Goal: Task Accomplishment & Management: Use online tool/utility

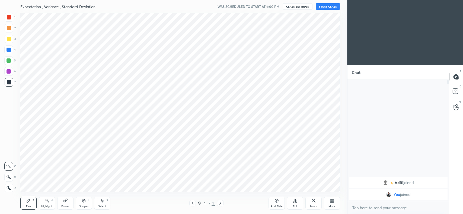
scroll to position [26918, 26772]
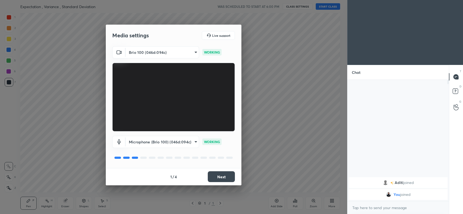
click at [221, 178] on button "Next" at bounding box center [221, 177] width 27 height 11
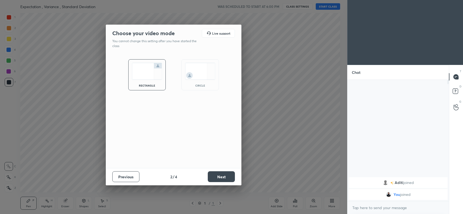
click at [221, 178] on button "Next" at bounding box center [221, 177] width 27 height 11
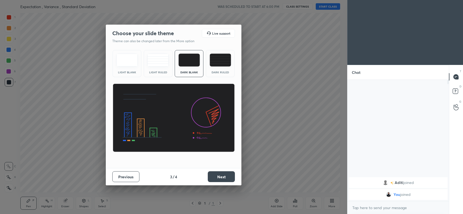
click at [221, 178] on button "Next" at bounding box center [221, 177] width 27 height 11
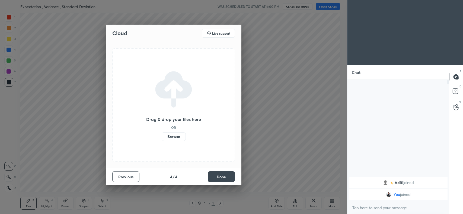
click at [221, 178] on button "Done" at bounding box center [221, 177] width 27 height 11
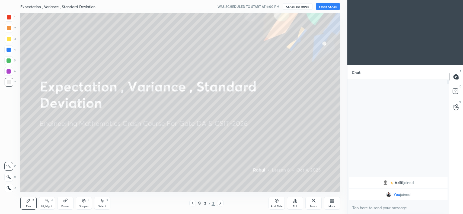
click at [330, 203] on icon at bounding box center [332, 201] width 4 height 4
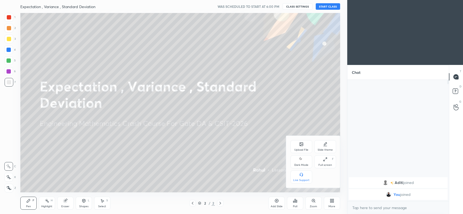
click at [300, 143] on icon at bounding box center [300, 144] width 3 height 3
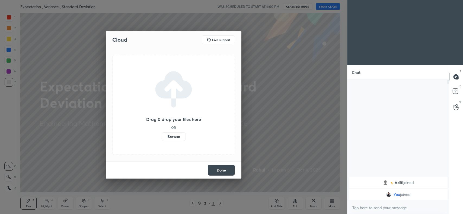
click at [171, 138] on label "Browse" at bounding box center [174, 137] width 24 height 9
click at [162, 138] on input "Browse" at bounding box center [162, 137] width 0 height 9
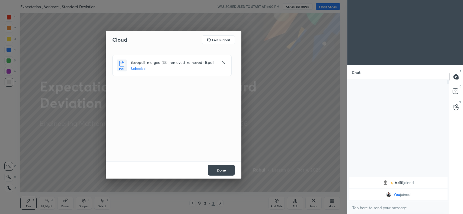
click at [227, 169] on button "Done" at bounding box center [221, 170] width 27 height 11
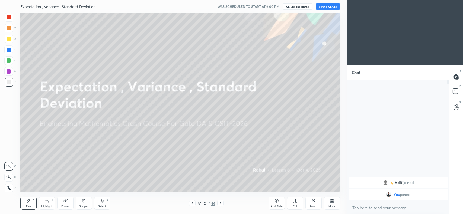
click at [6, 178] on icon at bounding box center [8, 178] width 5 height 4
click at [63, 206] on div "Eraser" at bounding box center [65, 206] width 8 height 3
click at [6, 187] on span "Erase all" at bounding box center [9, 188] width 8 height 4
click at [300, 6] on button "CLASS SETTINGS" at bounding box center [297, 6] width 30 height 7
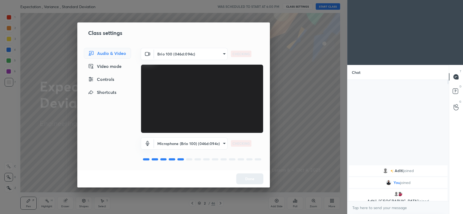
click at [208, 144] on body "1 2 3 4 5 6 7 C X Z C X Z E E Erase all H H Expectation , Variance , Standard D…" at bounding box center [231, 107] width 463 height 214
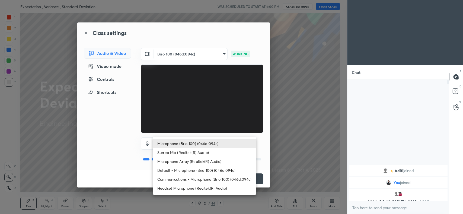
click at [197, 189] on li "Headset Microphone (Realtek(R) Audio)" at bounding box center [204, 188] width 103 height 9
type input "c5357366373ea2228791facba39c50250624b571dc46e3de83a2300c7d444454"
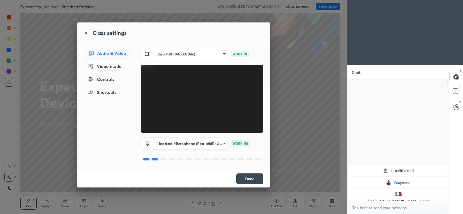
click at [253, 178] on button "Done" at bounding box center [249, 179] width 27 height 11
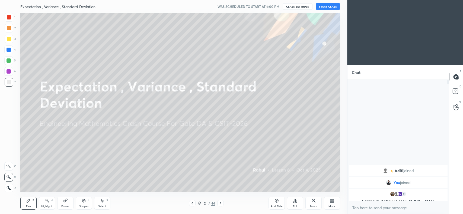
click at [331, 4] on button "START CLASS" at bounding box center [327, 6] width 24 height 7
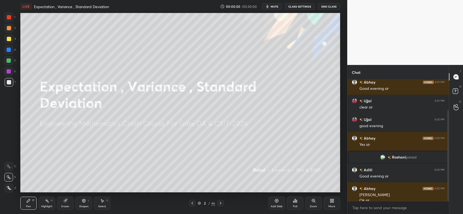
scroll to position [46, 0]
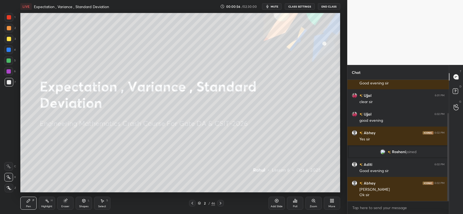
click at [222, 204] on div at bounding box center [220, 203] width 7 height 7
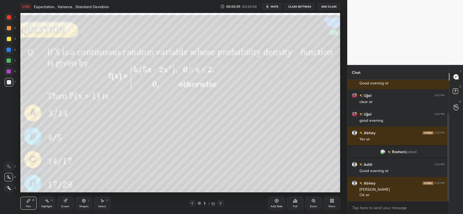
click at [9, 26] on div at bounding box center [9, 28] width 4 height 4
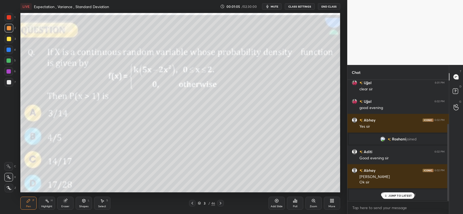
click at [397, 196] on p "JUMP TO LATEST" at bounding box center [399, 195] width 23 height 3
click at [294, 207] on div "Poll" at bounding box center [295, 206] width 4 height 3
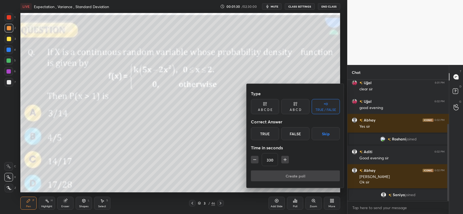
click at [262, 130] on div "True" at bounding box center [265, 133] width 28 height 13
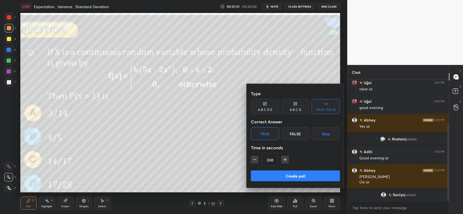
click at [286, 177] on button "Create poll" at bounding box center [295, 176] width 89 height 11
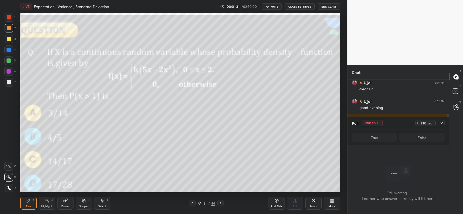
scroll to position [2, 2]
click at [441, 125] on icon at bounding box center [441, 123] width 4 height 4
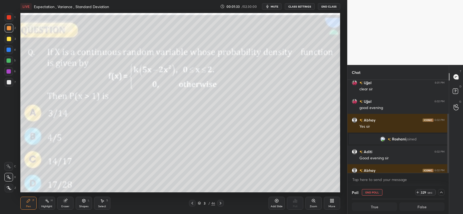
scroll to position [98, 0]
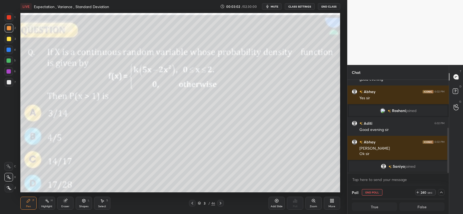
click at [8, 28] on div at bounding box center [9, 28] width 4 height 4
click at [7, 41] on div at bounding box center [9, 39] width 4 height 4
click at [275, 205] on div "Add Slide" at bounding box center [276, 203] width 16 height 13
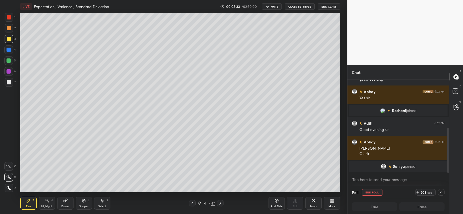
click at [8, 27] on div at bounding box center [9, 28] width 4 height 4
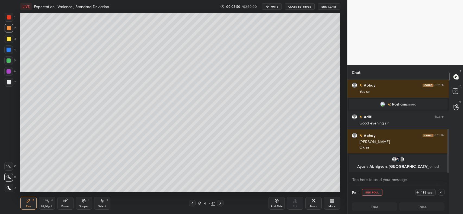
click at [8, 50] on div at bounding box center [9, 50] width 4 height 4
click at [9, 60] on div at bounding box center [9, 61] width 4 height 4
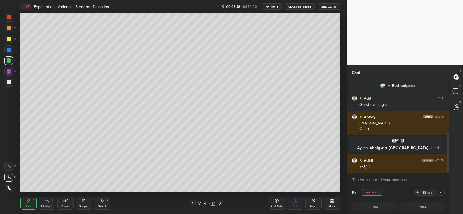
click at [193, 205] on icon at bounding box center [192, 203] width 4 height 4
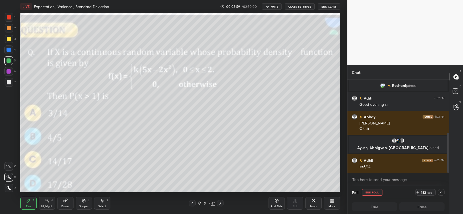
click at [221, 202] on icon at bounding box center [220, 203] width 4 height 4
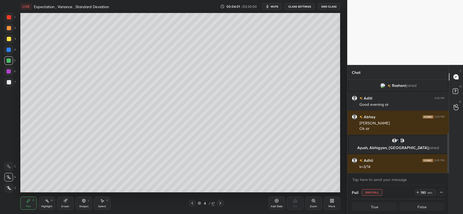
scroll to position [0, 2]
click at [190, 202] on icon at bounding box center [192, 203] width 4 height 4
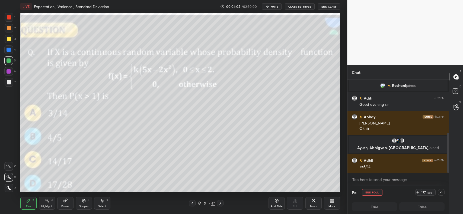
click at [222, 201] on icon at bounding box center [220, 203] width 4 height 4
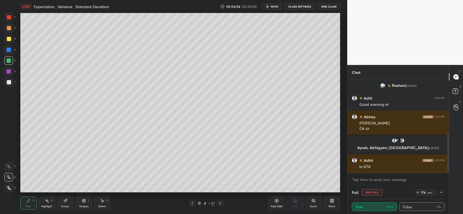
scroll to position [142, 0]
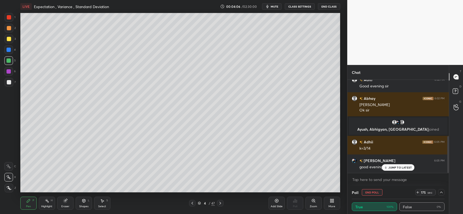
click at [64, 204] on div "Eraser" at bounding box center [65, 203] width 16 height 13
click at [30, 201] on icon at bounding box center [28, 200] width 3 height 3
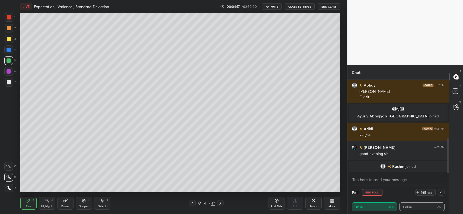
click at [82, 205] on div "Shapes L" at bounding box center [84, 203] width 16 height 13
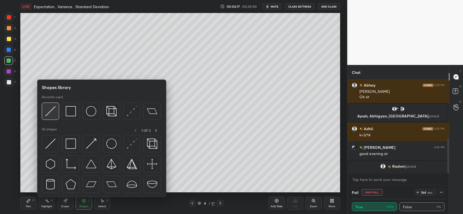
click at [51, 110] on img at bounding box center [50, 111] width 10 height 10
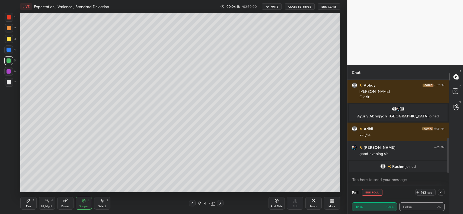
click at [81, 201] on div "Shapes L" at bounding box center [84, 203] width 16 height 13
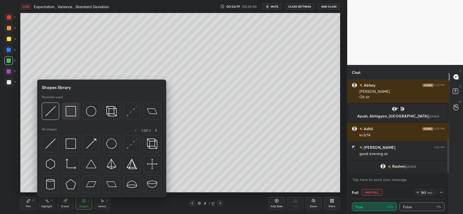
click at [71, 109] on img at bounding box center [71, 111] width 10 height 10
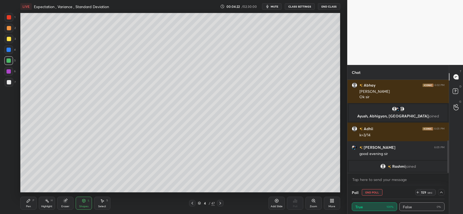
scroll to position [174, 0]
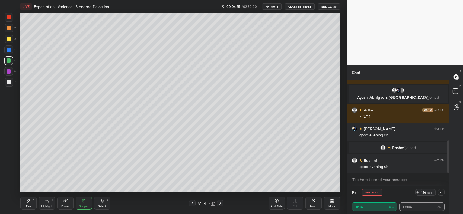
click at [9, 39] on div at bounding box center [9, 39] width 4 height 4
click at [29, 205] on div "Pen" at bounding box center [28, 206] width 5 height 3
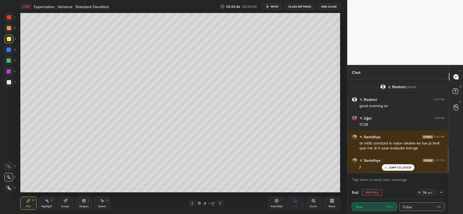
scroll to position [247, 0]
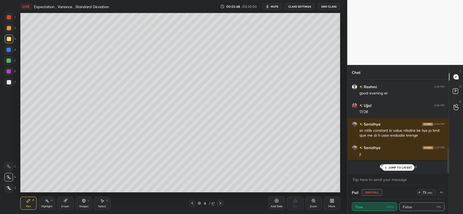
click at [404, 168] on p "JUMP TO LATEST" at bounding box center [399, 167] width 23 height 3
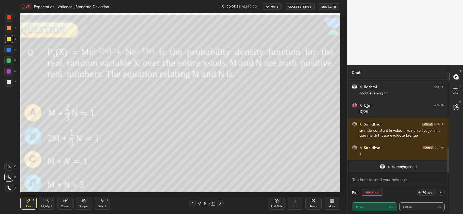
click at [219, 208] on div "Pen P Highlight H Eraser Shapes L Select S 5 / 47 Add Slide Poll Zoom More" at bounding box center [179, 204] width 319 height 22
click at [218, 204] on icon at bounding box center [220, 203] width 4 height 4
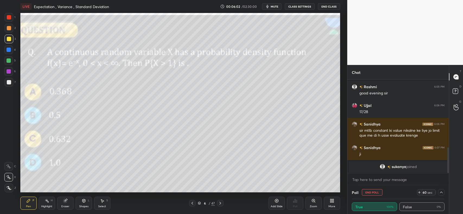
click at [9, 29] on div at bounding box center [9, 28] width 4 height 4
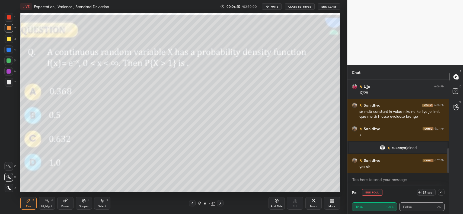
click at [12, 40] on div at bounding box center [9, 39] width 9 height 9
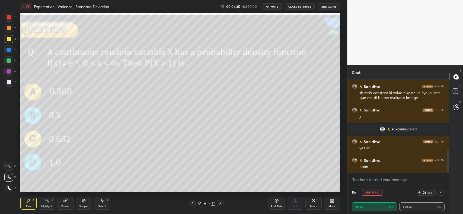
click at [9, 19] on div at bounding box center [9, 17] width 4 height 4
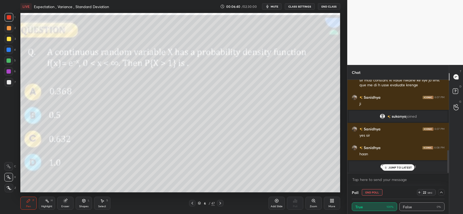
click at [404, 170] on div "JUMP TO LATEST" at bounding box center [398, 167] width 33 height 7
click at [27, 198] on div "Pen P" at bounding box center [28, 203] width 16 height 13
click at [12, 28] on div at bounding box center [9, 28] width 9 height 9
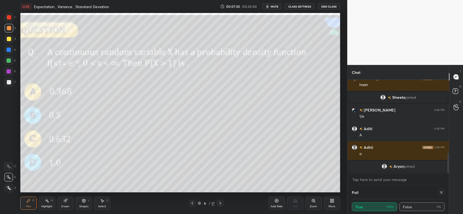
scroll to position [358, 0]
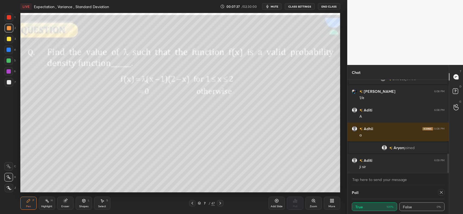
click at [10, 29] on div at bounding box center [9, 28] width 4 height 4
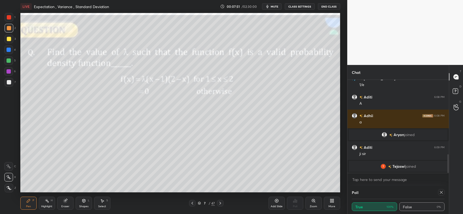
click at [9, 47] on div at bounding box center [8, 50] width 9 height 9
click at [9, 40] on div at bounding box center [9, 39] width 4 height 4
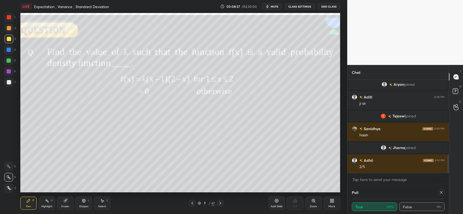
scroll to position [409, 0]
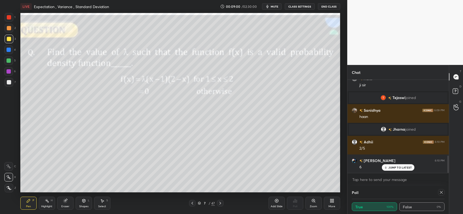
click at [441, 191] on icon at bounding box center [441, 192] width 4 height 4
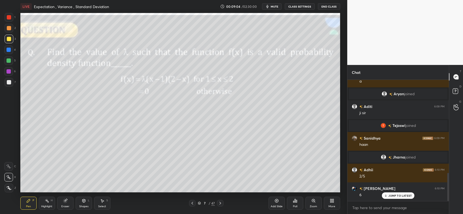
scroll to position [399, 0]
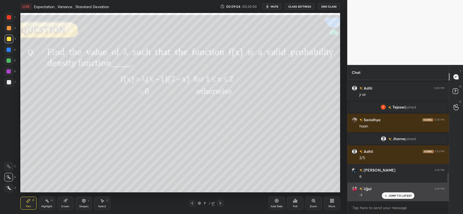
click at [406, 195] on p "JUMP TO LATEST" at bounding box center [399, 195] width 23 height 3
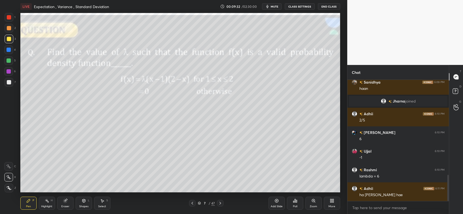
scroll to position [456, 0]
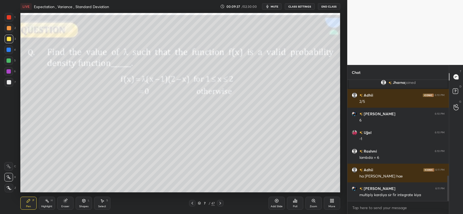
click at [63, 204] on div "Eraser" at bounding box center [65, 203] width 16 height 13
click at [69, 200] on div "Eraser" at bounding box center [65, 203] width 16 height 13
click at [67, 200] on icon at bounding box center [65, 200] width 3 height 3
click at [29, 201] on icon at bounding box center [28, 201] width 4 height 4
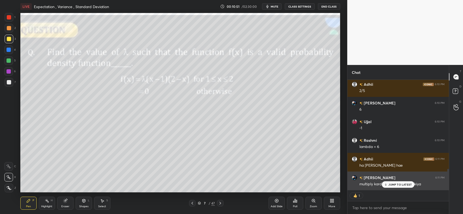
click at [404, 186] on p "JUMP TO LATEST" at bounding box center [399, 184] width 23 height 3
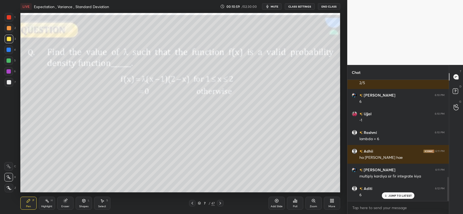
scroll to position [493, 0]
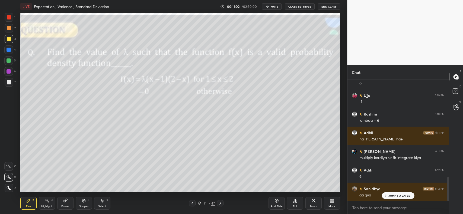
click at [190, 202] on icon at bounding box center [192, 203] width 4 height 4
click at [191, 202] on icon at bounding box center [192, 203] width 4 height 4
click at [191, 204] on icon at bounding box center [192, 203] width 4 height 4
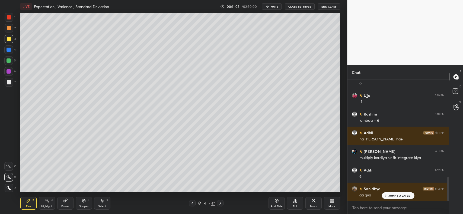
click at [192, 204] on icon at bounding box center [192, 203] width 4 height 4
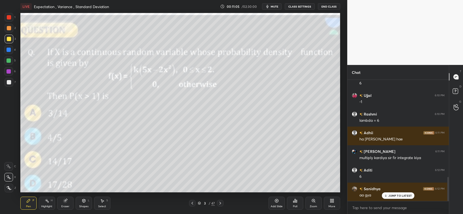
click at [219, 202] on icon at bounding box center [220, 203] width 4 height 4
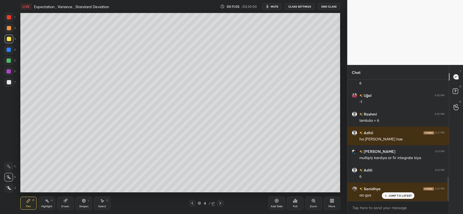
click at [220, 203] on icon at bounding box center [220, 203] width 4 height 4
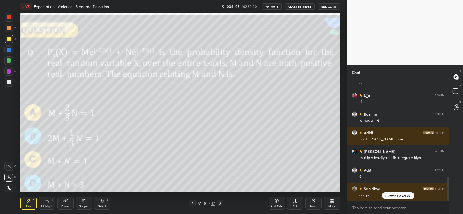
click at [220, 203] on icon at bounding box center [220, 203] width 4 height 4
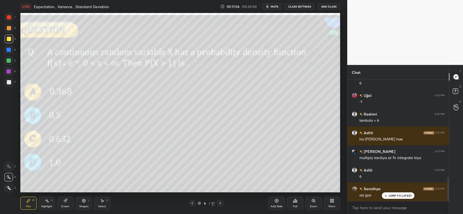
click at [220, 203] on icon at bounding box center [220, 203] width 4 height 4
click at [193, 202] on icon at bounding box center [192, 203] width 4 height 4
click at [218, 201] on icon at bounding box center [220, 203] width 4 height 4
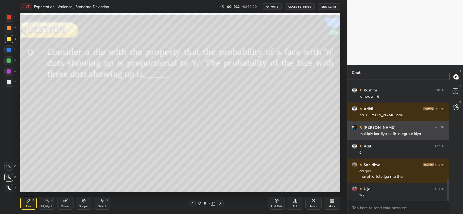
scroll to position [530, 0]
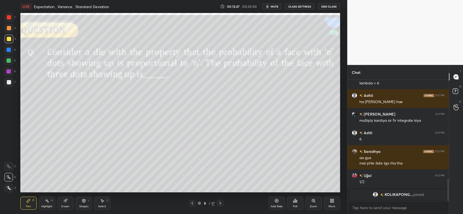
click at [86, 202] on div "Shapes L" at bounding box center [84, 203] width 16 height 13
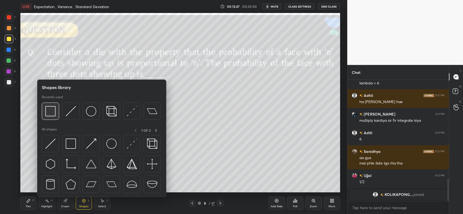
click at [46, 108] on img at bounding box center [50, 111] width 10 height 10
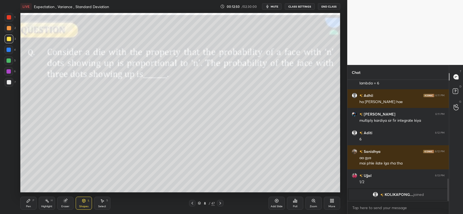
click at [26, 203] on div "Pen P" at bounding box center [28, 203] width 16 height 13
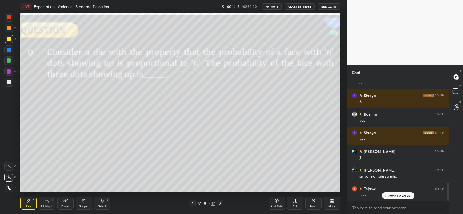
scroll to position [679, 0]
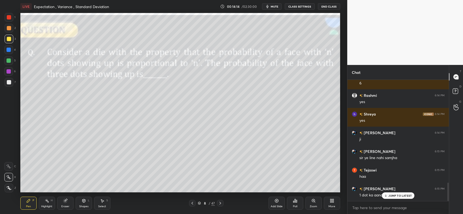
click at [71, 204] on div "Eraser" at bounding box center [65, 203] width 16 height 13
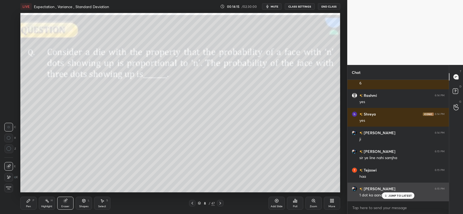
click at [389, 195] on p "JUMP TO LATEST" at bounding box center [399, 195] width 23 height 3
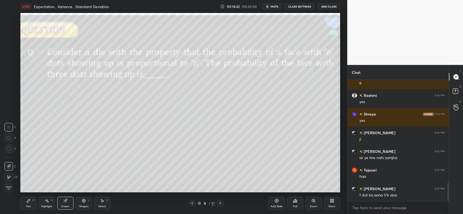
click at [28, 201] on icon at bounding box center [28, 200] width 3 height 3
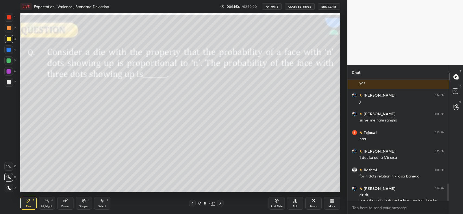
scroll to position [722, 0]
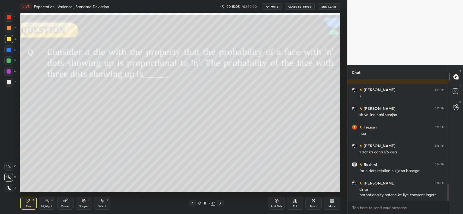
click at [99, 203] on div "Select S" at bounding box center [102, 203] width 16 height 13
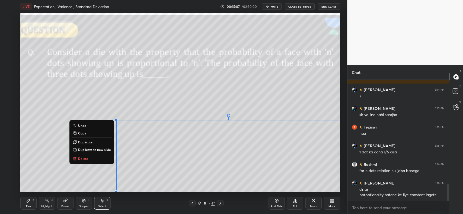
click at [94, 132] on button "Copy" at bounding box center [92, 133] width 40 height 7
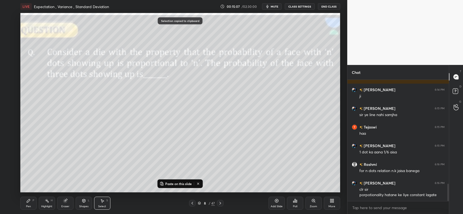
click at [276, 199] on icon at bounding box center [277, 201] width 4 height 4
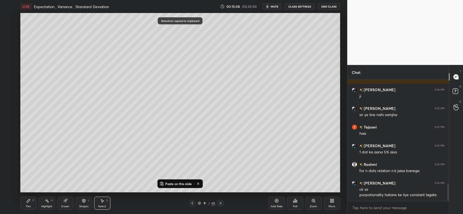
click at [175, 182] on p "Paste on this slide" at bounding box center [178, 184] width 27 height 4
click at [136, 135] on div "0 ° Undo Copy Paste here Duplicate Duplicate to new slide Delete" at bounding box center [179, 103] width 319 height 180
click at [34, 202] on div "P" at bounding box center [34, 200] width 2 height 3
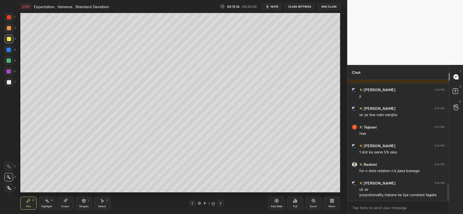
click at [76, 205] on div "Shapes L" at bounding box center [84, 203] width 16 height 13
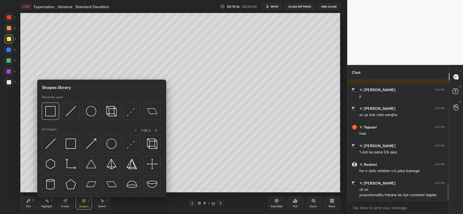
click at [66, 204] on div "Eraser" at bounding box center [65, 203] width 16 height 13
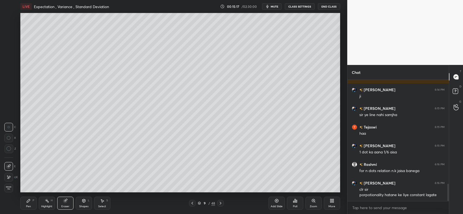
click at [7, 185] on div "Erase all" at bounding box center [8, 188] width 9 height 9
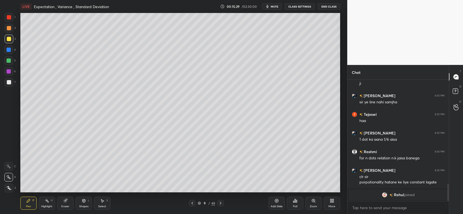
scroll to position [675, 0]
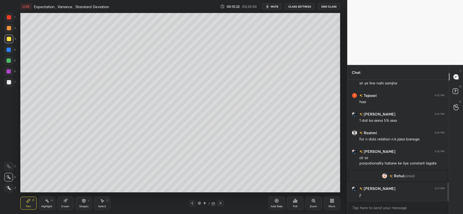
click at [8, 81] on div at bounding box center [9, 82] width 4 height 4
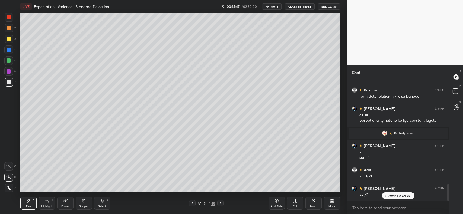
scroll to position [737, 0]
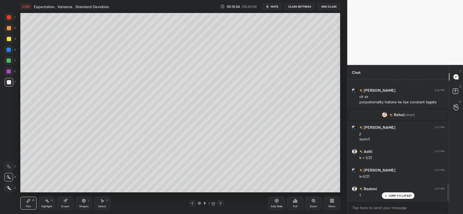
click at [84, 201] on icon at bounding box center [83, 200] width 3 height 1
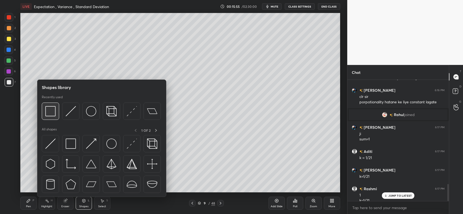
scroll to position [742, 0]
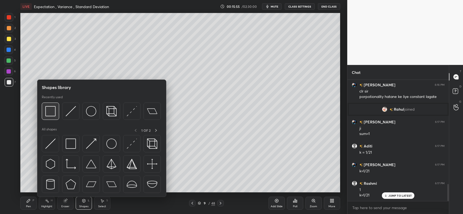
click at [56, 109] on div at bounding box center [50, 111] width 17 height 17
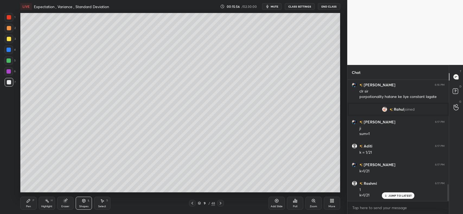
scroll to position [761, 0]
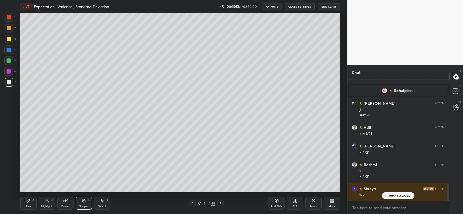
click at [30, 204] on div "Pen P" at bounding box center [28, 203] width 16 height 13
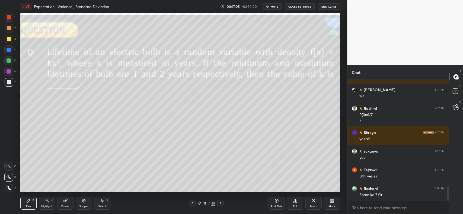
scroll to position [897, 0]
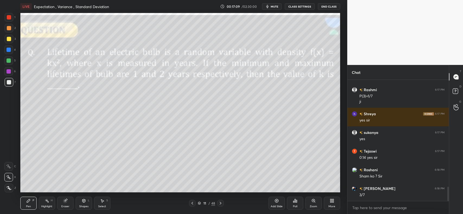
click at [7, 29] on div at bounding box center [9, 28] width 4 height 4
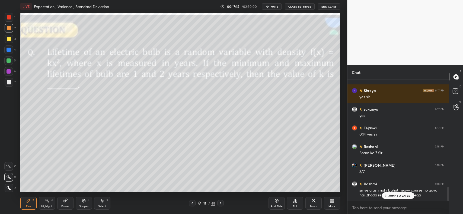
click at [386, 194] on div "[PERSON_NAME] 6:15 PM 1 dot ka aana 1/6 aisa Rashmi 6:16 PM for n dots relation…" at bounding box center [397, 140] width 101 height 121
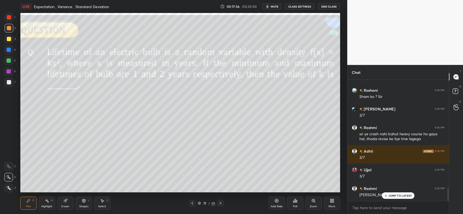
scroll to position [995, 0]
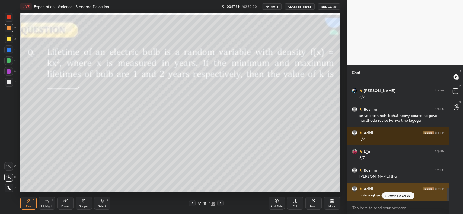
click at [393, 196] on p "JUMP TO LATEST" at bounding box center [399, 195] width 23 height 3
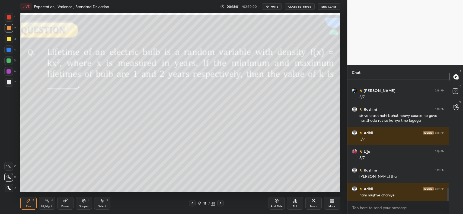
click at [10, 27] on div at bounding box center [9, 28] width 4 height 4
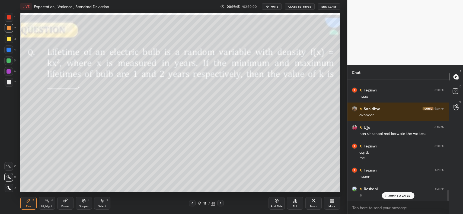
scroll to position [1212, 0]
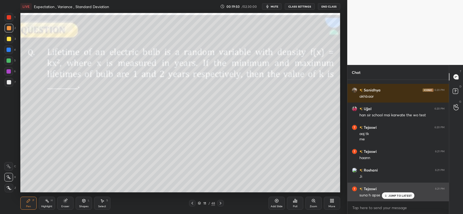
click at [394, 194] on p "JUMP TO LATEST" at bounding box center [399, 195] width 23 height 3
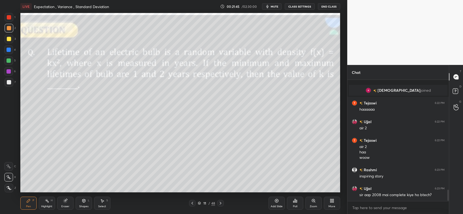
scroll to position [1193, 0]
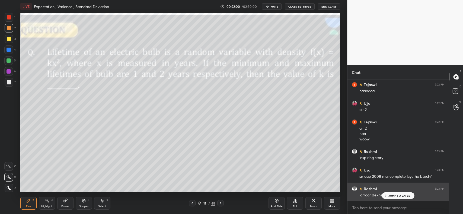
click at [404, 194] on p "JUMP TO LATEST" at bounding box center [399, 195] width 23 height 3
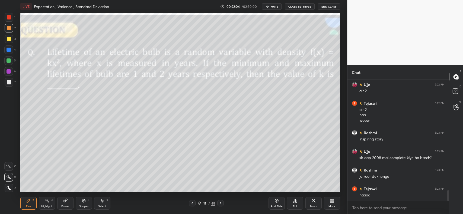
scroll to position [1231, 0]
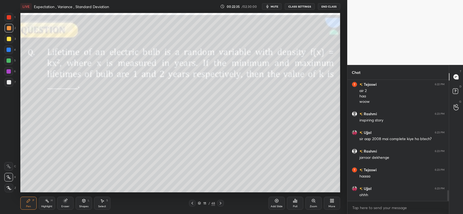
click at [193, 202] on icon at bounding box center [192, 203] width 4 height 4
click at [220, 202] on icon at bounding box center [220, 203] width 4 height 4
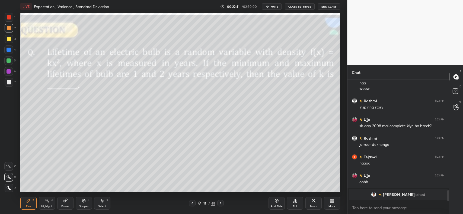
click at [219, 203] on icon at bounding box center [220, 203] width 4 height 4
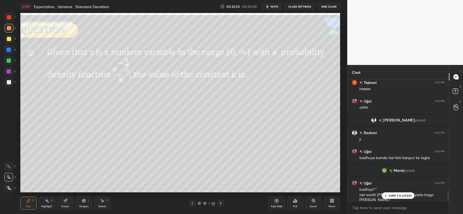
scroll to position [1260, 0]
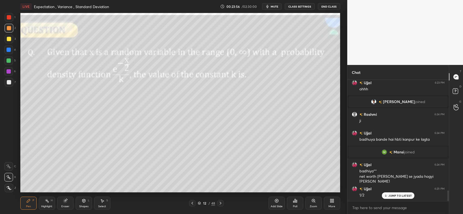
click at [392, 196] on p "JUMP TO LATEST" at bounding box center [399, 195] width 23 height 3
click at [11, 30] on div at bounding box center [9, 28] width 9 height 9
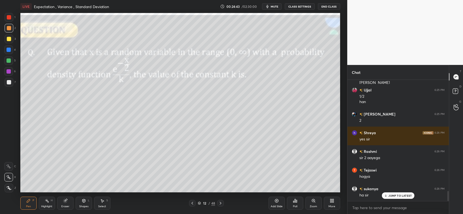
scroll to position [1377, 0]
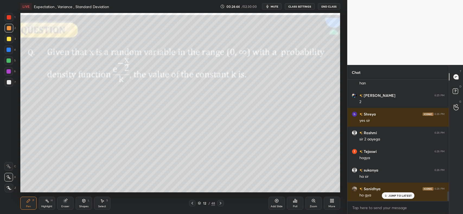
click at [79, 204] on div "Shapes L" at bounding box center [84, 203] width 16 height 13
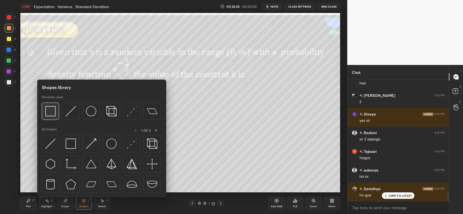
click at [53, 111] on img at bounding box center [50, 111] width 10 height 10
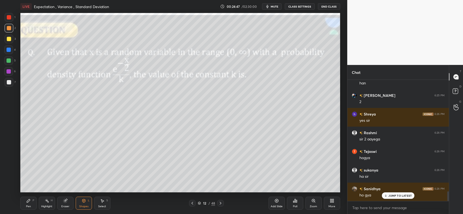
click at [32, 200] on div "Pen P" at bounding box center [28, 203] width 16 height 13
click at [221, 203] on icon at bounding box center [220, 203] width 4 height 4
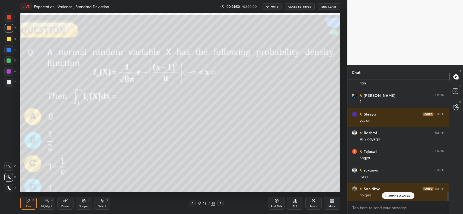
click at [220, 202] on icon at bounding box center [220, 203] width 2 height 3
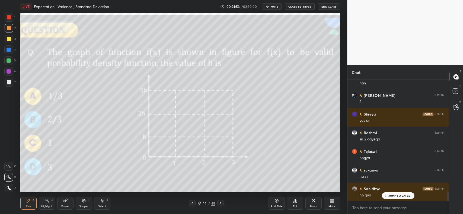
click at [8, 40] on div at bounding box center [9, 39] width 4 height 4
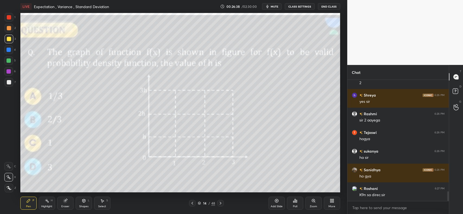
scroll to position [1415, 0]
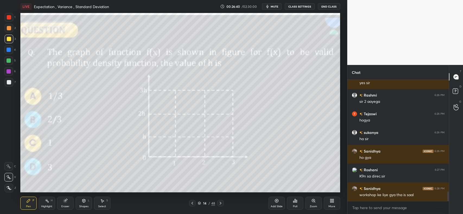
click at [10, 30] on div at bounding box center [9, 28] width 4 height 4
click at [11, 84] on div at bounding box center [9, 82] width 9 height 9
click at [7, 27] on div at bounding box center [9, 28] width 4 height 4
click at [9, 48] on div at bounding box center [9, 50] width 4 height 4
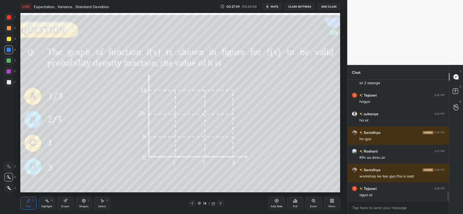
click at [10, 39] on div at bounding box center [9, 39] width 4 height 4
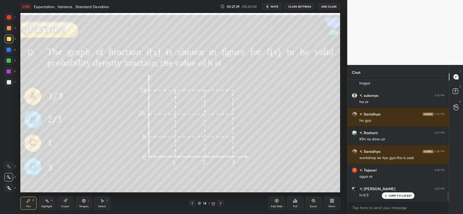
click at [67, 202] on icon at bounding box center [65, 201] width 4 height 4
click at [31, 198] on div "Pen P" at bounding box center [28, 203] width 16 height 13
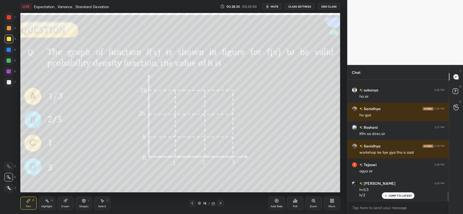
click at [64, 202] on icon at bounding box center [65, 201] width 4 height 4
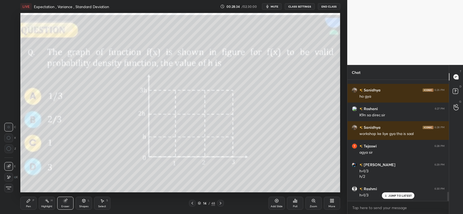
click at [25, 200] on div "Pen P" at bounding box center [28, 203] width 16 height 13
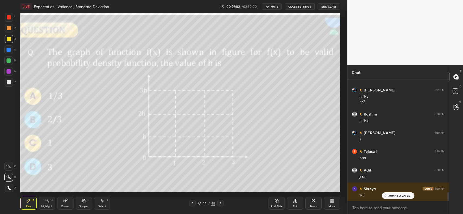
scroll to position [1575, 0]
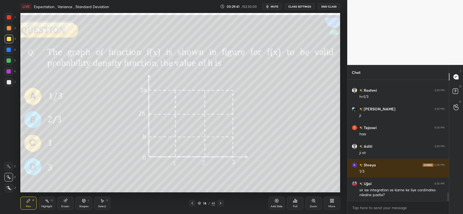
click at [219, 203] on icon at bounding box center [220, 203] width 4 height 4
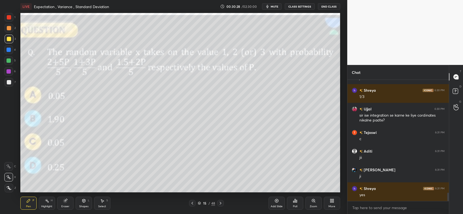
scroll to position [1668, 0]
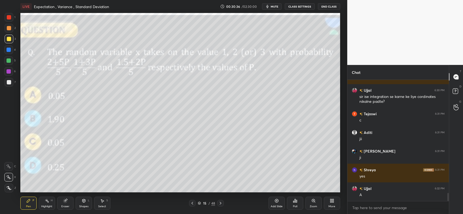
click at [11, 30] on div at bounding box center [9, 28] width 9 height 9
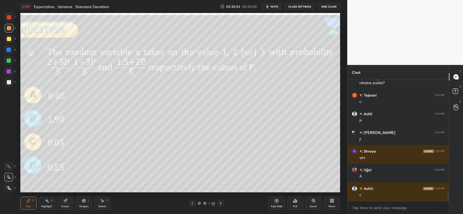
scroll to position [1705, 0]
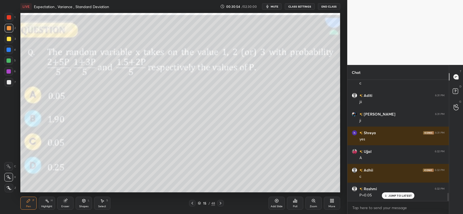
click at [389, 195] on p "JUMP TO LATEST" at bounding box center [399, 195] width 23 height 3
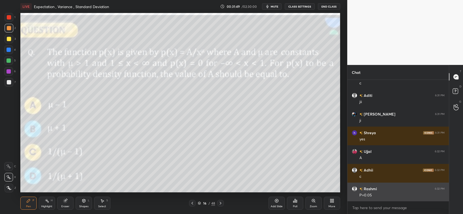
scroll to position [1724, 0]
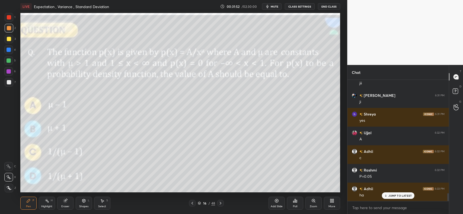
click at [10, 35] on div at bounding box center [9, 39] width 9 height 9
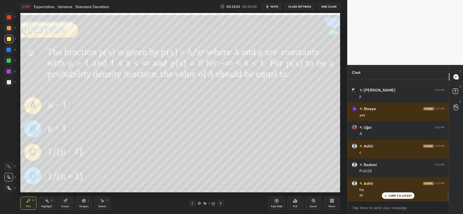
click at [279, 202] on div "Add Slide" at bounding box center [276, 203] width 16 height 13
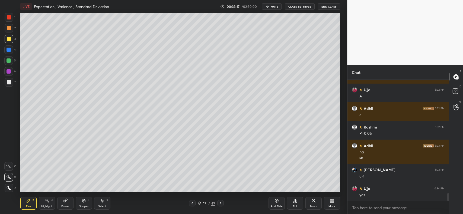
scroll to position [1786, 0]
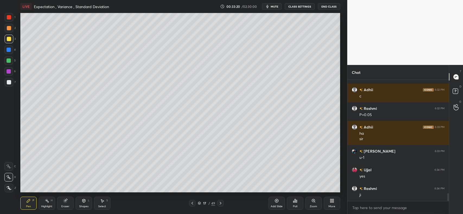
click at [12, 41] on div at bounding box center [9, 39] width 9 height 9
click at [191, 203] on icon at bounding box center [192, 203] width 4 height 4
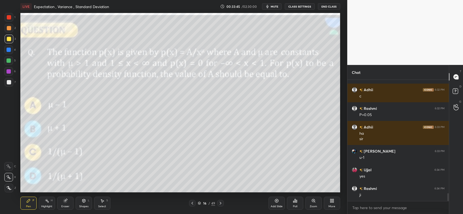
click at [220, 203] on icon at bounding box center [220, 203] width 2 height 3
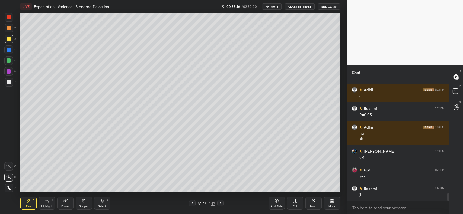
click at [220, 204] on icon at bounding box center [220, 203] width 4 height 4
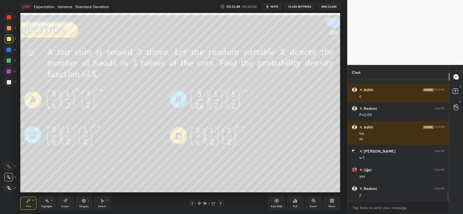
click at [219, 203] on icon at bounding box center [220, 203] width 4 height 4
click at [221, 203] on icon at bounding box center [220, 203] width 4 height 4
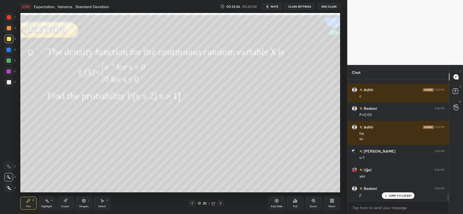
scroll to position [1804, 0]
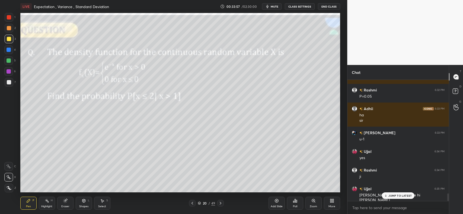
click at [391, 195] on p "JUMP TO LATEST" at bounding box center [399, 195] width 23 height 3
click at [7, 27] on div at bounding box center [9, 28] width 4 height 4
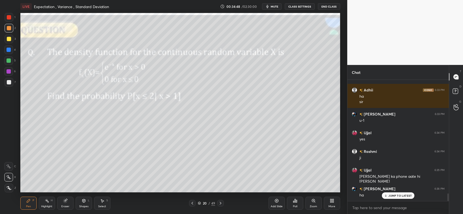
scroll to position [1842, 0]
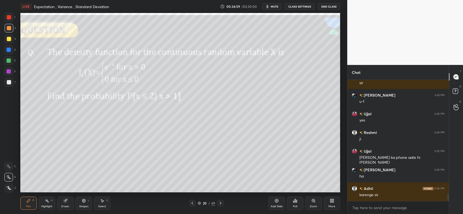
click at [295, 204] on div "Poll" at bounding box center [295, 203] width 16 height 13
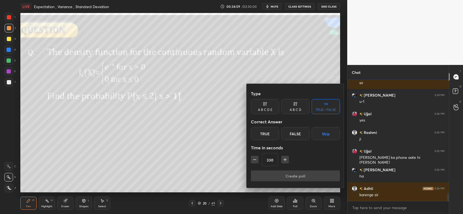
scroll to position [1861, 0]
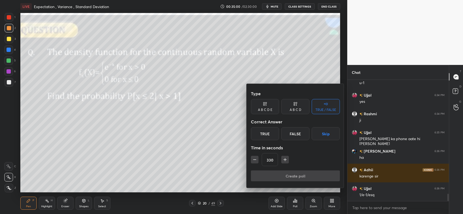
click at [269, 134] on div "True" at bounding box center [265, 133] width 28 height 13
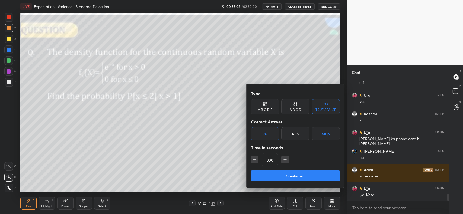
click at [293, 181] on button "Create poll" at bounding box center [295, 176] width 89 height 11
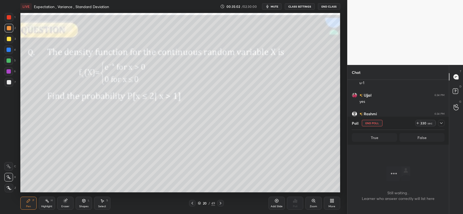
scroll to position [2, 2]
click at [273, 9] on button "mute" at bounding box center [272, 6] width 20 height 7
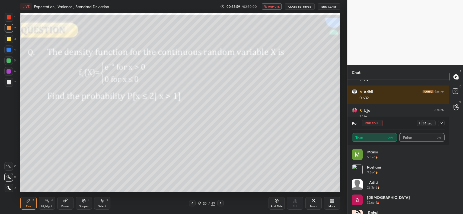
scroll to position [1806, 0]
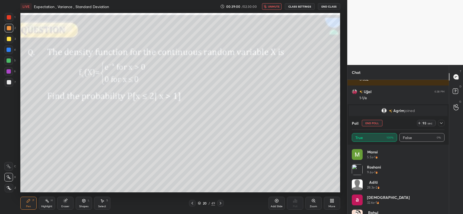
click at [439, 121] on icon at bounding box center [441, 123] width 4 height 4
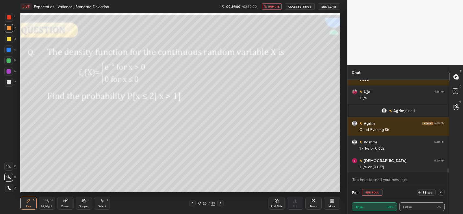
scroll to position [0, 2]
click at [377, 193] on button "End Poll" at bounding box center [371, 192] width 21 height 7
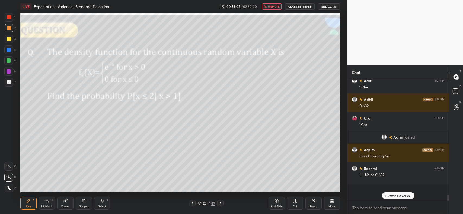
scroll to position [2, 2]
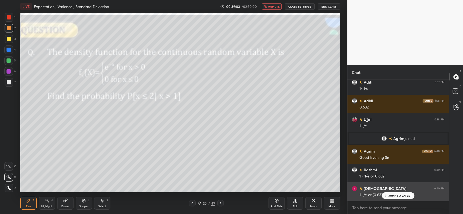
click at [401, 196] on p "JUMP TO LATEST" at bounding box center [399, 195] width 23 height 3
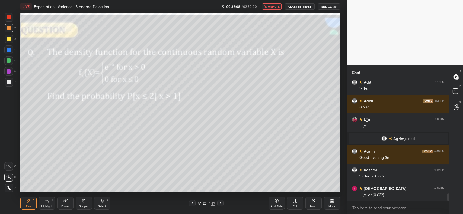
scroll to position [1797, 0]
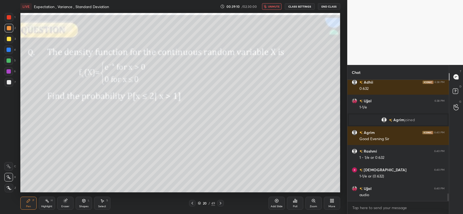
click at [273, 7] on span "unmute" at bounding box center [274, 7] width 12 height 4
click at [456, 105] on circle at bounding box center [456, 106] width 2 height 2
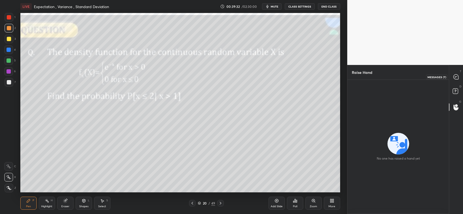
click at [454, 73] on div at bounding box center [455, 77] width 11 height 10
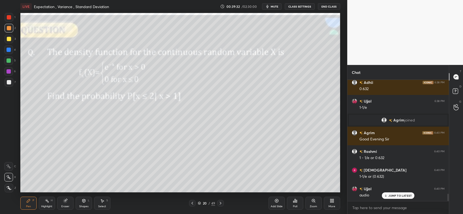
scroll to position [120, 100]
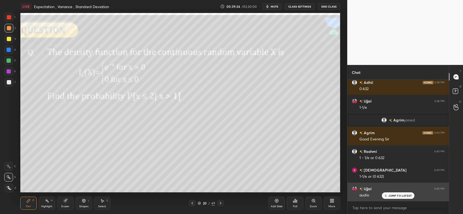
click at [390, 195] on p "JUMP TO LATEST" at bounding box center [399, 195] width 23 height 3
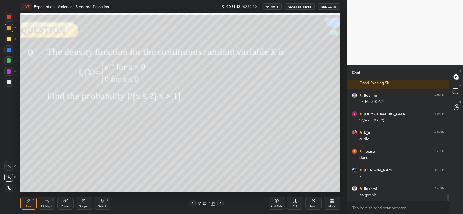
scroll to position [1955, 0]
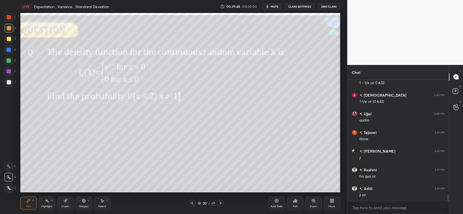
click at [220, 205] on icon at bounding box center [220, 203] width 4 height 4
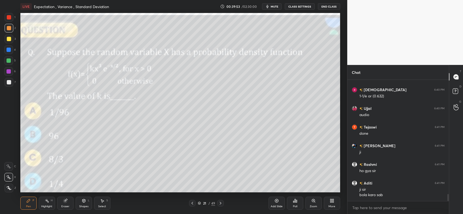
click at [221, 205] on icon at bounding box center [220, 203] width 4 height 4
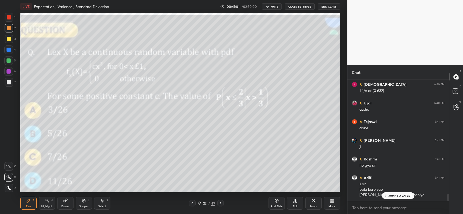
scroll to position [1984, 0]
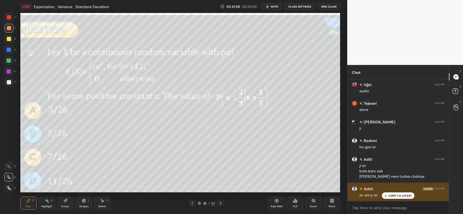
click at [399, 197] on p "JUMP TO LATEST" at bounding box center [399, 195] width 23 height 3
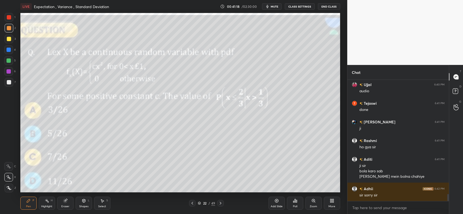
click at [274, 201] on div "Add Slide" at bounding box center [276, 203] width 16 height 13
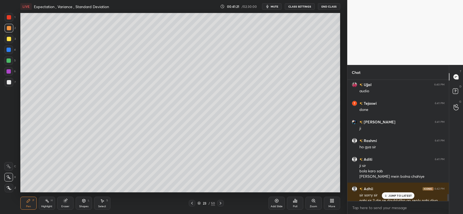
scroll to position [1990, 0]
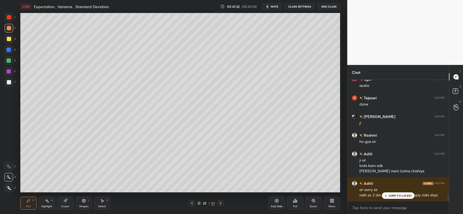
click at [391, 196] on p "JUMP TO LATEST" at bounding box center [399, 195] width 23 height 3
click at [192, 204] on icon at bounding box center [192, 203] width 2 height 3
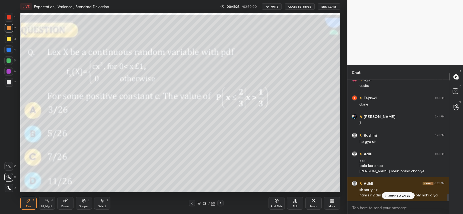
scroll to position [2008, 0]
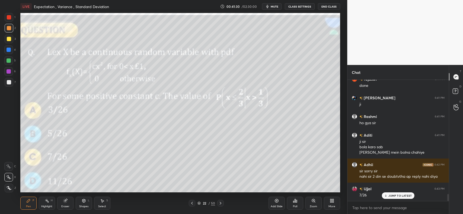
click at [221, 202] on icon at bounding box center [220, 203] width 4 height 4
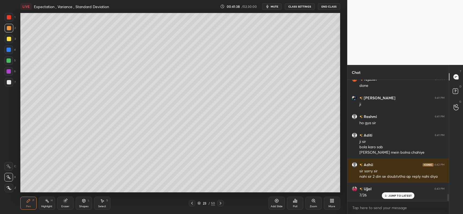
click at [394, 193] on div "JUMP TO LATEST" at bounding box center [398, 196] width 33 height 7
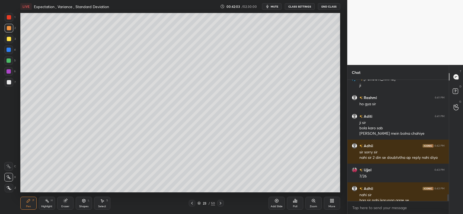
scroll to position [2033, 0]
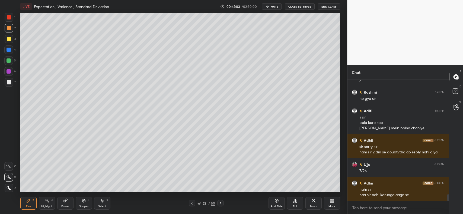
click at [9, 30] on div at bounding box center [9, 28] width 9 height 9
click at [191, 201] on icon at bounding box center [192, 203] width 4 height 4
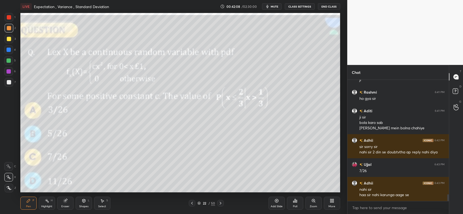
click at [220, 204] on icon at bounding box center [220, 203] width 4 height 4
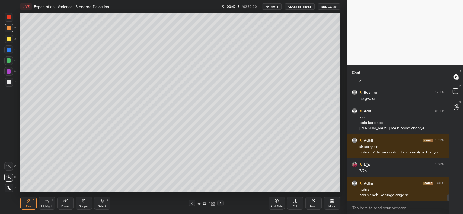
click at [192, 204] on icon at bounding box center [192, 203] width 4 height 4
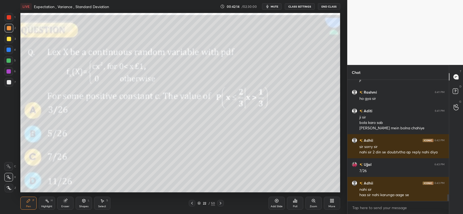
click at [221, 203] on icon at bounding box center [220, 203] width 4 height 4
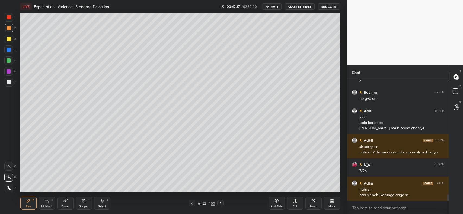
click at [10, 17] on div at bounding box center [9, 17] width 4 height 4
click at [9, 31] on div at bounding box center [9, 28] width 9 height 9
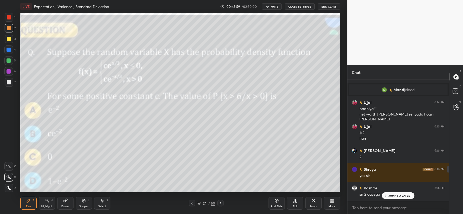
scroll to position [1350, 0]
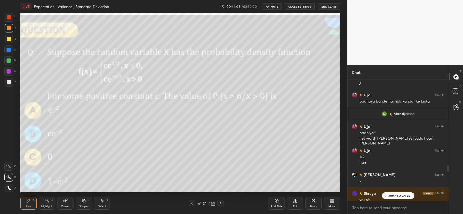
click at [389, 197] on p "JUMP TO LATEST" at bounding box center [399, 195] width 23 height 3
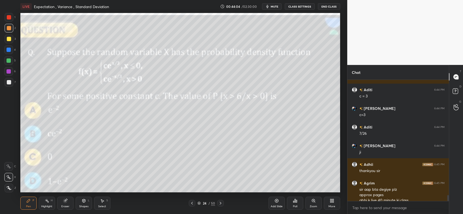
scroll to position [2351, 0]
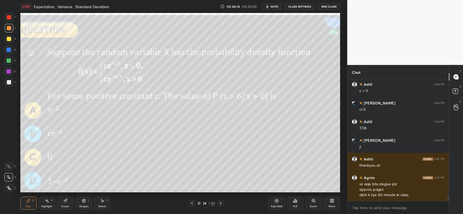
click at [220, 202] on icon at bounding box center [220, 203] width 2 height 3
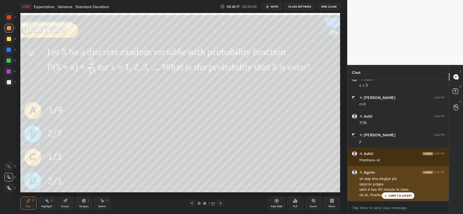
scroll to position [2380, 0]
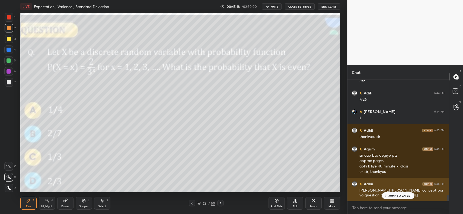
click at [400, 198] on div "JUMP TO LATEST" at bounding box center [398, 196] width 33 height 7
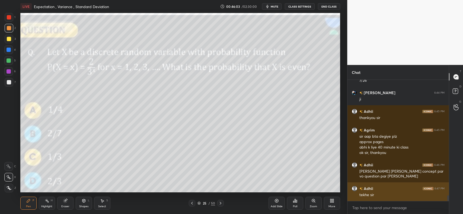
scroll to position [2417, 0]
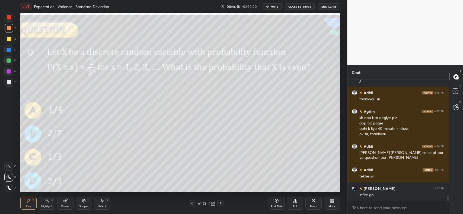
click at [298, 189] on div "Poll" at bounding box center [295, 203] width 16 height 30
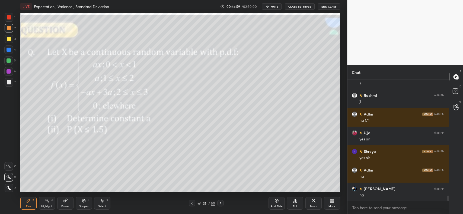
scroll to position [2586, 0]
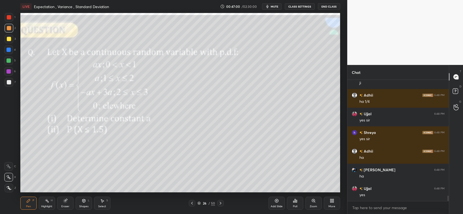
click at [85, 202] on icon at bounding box center [83, 200] width 3 height 3
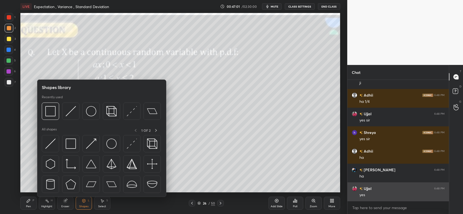
click at [70, 112] on img at bounding box center [71, 111] width 10 height 10
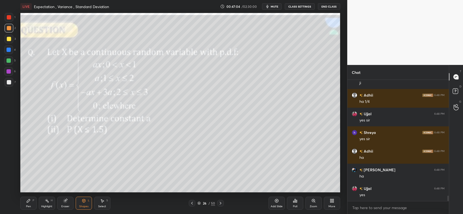
click at [30, 203] on icon at bounding box center [28, 201] width 4 height 4
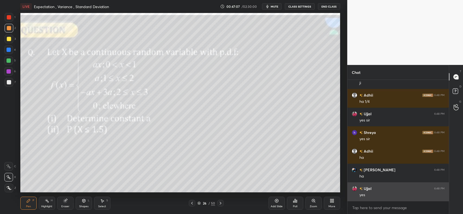
scroll to position [2604, 0]
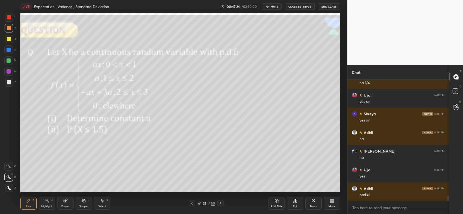
click at [8, 49] on div at bounding box center [9, 50] width 4 height 4
click at [11, 30] on div at bounding box center [9, 28] width 9 height 9
click at [276, 201] on icon at bounding box center [277, 201] width 2 height 2
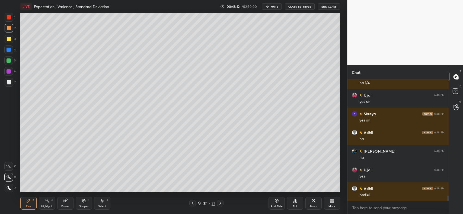
click at [190, 204] on div at bounding box center [192, 203] width 7 height 7
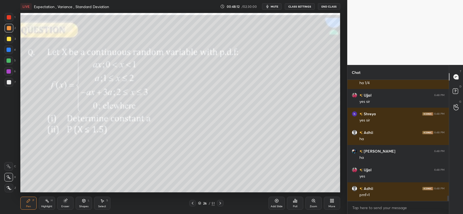
click at [221, 202] on icon at bounding box center [220, 203] width 4 height 4
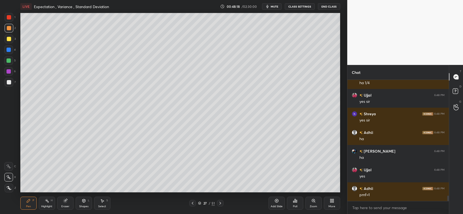
click at [190, 202] on icon at bounding box center [192, 203] width 4 height 4
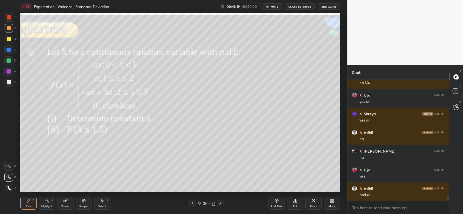
click at [219, 204] on icon at bounding box center [220, 203] width 4 height 4
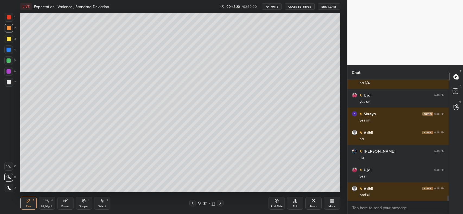
click at [64, 202] on icon at bounding box center [65, 201] width 4 height 4
click at [28, 203] on icon at bounding box center [28, 201] width 4 height 4
click at [10, 41] on div at bounding box center [9, 39] width 4 height 4
click at [193, 202] on icon at bounding box center [192, 203] width 4 height 4
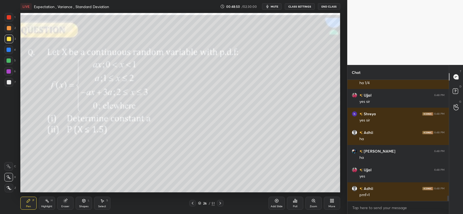
click at [219, 202] on icon at bounding box center [220, 203] width 4 height 4
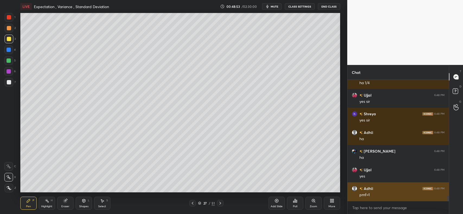
scroll to position [2623, 0]
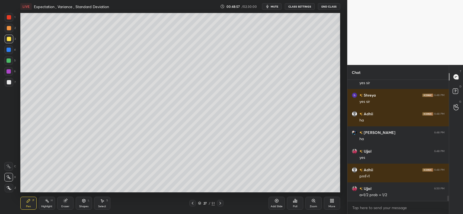
click at [9, 85] on div at bounding box center [9, 82] width 9 height 9
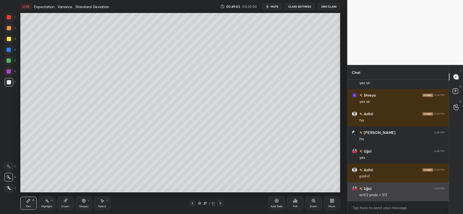
scroll to position [2641, 0]
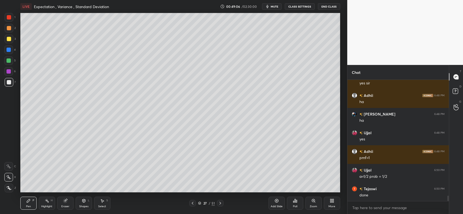
click at [193, 204] on icon at bounding box center [192, 203] width 4 height 4
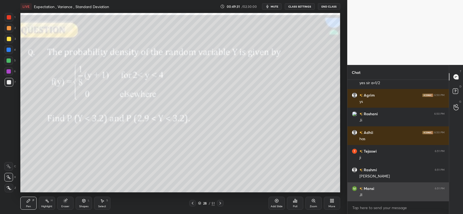
scroll to position [2810, 0]
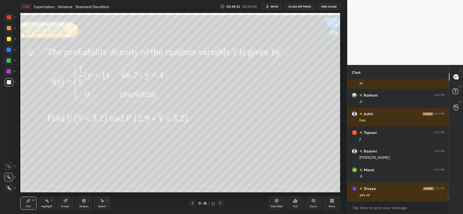
click at [220, 202] on icon at bounding box center [220, 203] width 4 height 4
click at [9, 31] on div at bounding box center [9, 28] width 9 height 9
click at [218, 204] on icon at bounding box center [220, 203] width 4 height 4
click at [220, 202] on icon at bounding box center [220, 203] width 4 height 4
click at [221, 203] on icon at bounding box center [220, 203] width 4 height 4
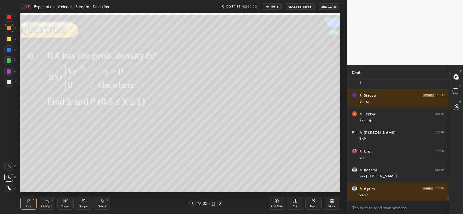
scroll to position [2922, 0]
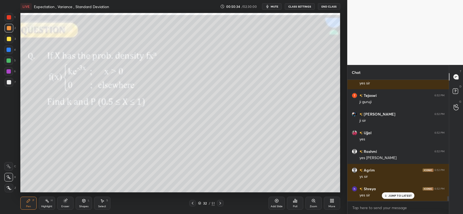
click at [223, 204] on div at bounding box center [220, 203] width 7 height 7
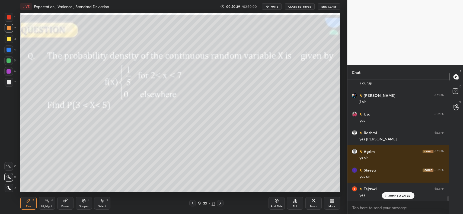
click at [220, 203] on icon at bounding box center [220, 203] width 2 height 3
click at [219, 204] on icon at bounding box center [220, 203] width 4 height 4
click at [220, 203] on icon at bounding box center [220, 203] width 2 height 3
click at [220, 202] on icon at bounding box center [220, 203] width 2 height 3
click at [219, 201] on icon at bounding box center [220, 203] width 4 height 4
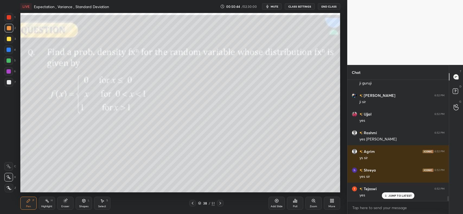
click at [193, 202] on icon at bounding box center [192, 203] width 4 height 4
click at [193, 203] on icon at bounding box center [192, 203] width 4 height 4
click at [193, 204] on icon at bounding box center [192, 203] width 4 height 4
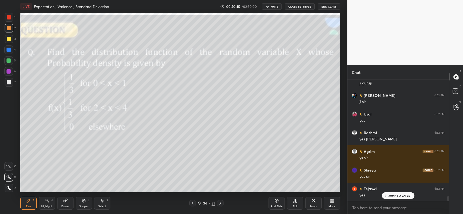
click at [192, 204] on icon at bounding box center [192, 203] width 4 height 4
click at [192, 204] on icon at bounding box center [193, 203] width 2 height 3
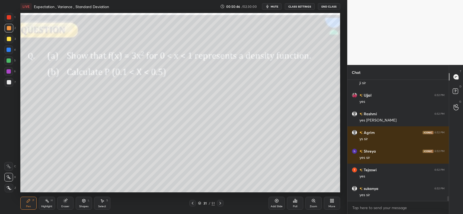
click at [192, 204] on icon at bounding box center [193, 203] width 2 height 3
click at [192, 203] on icon at bounding box center [192, 203] width 4 height 4
click at [192, 202] on icon at bounding box center [192, 203] width 4 height 4
click at [192, 203] on icon at bounding box center [192, 203] width 4 height 4
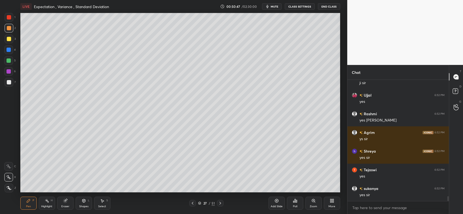
click at [192, 203] on icon at bounding box center [192, 203] width 4 height 4
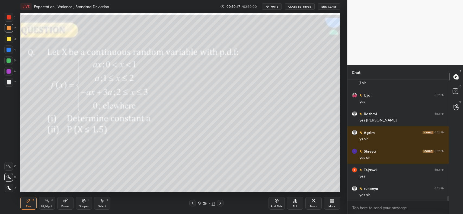
click at [193, 203] on icon at bounding box center [192, 203] width 4 height 4
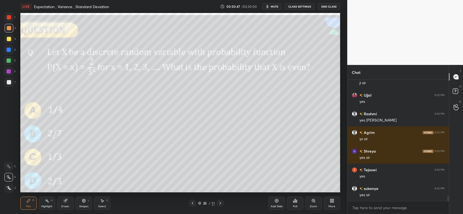
click at [193, 204] on icon at bounding box center [192, 203] width 4 height 4
click at [193, 203] on icon at bounding box center [192, 203] width 4 height 4
click at [193, 204] on icon at bounding box center [192, 203] width 4 height 4
click at [193, 203] on icon at bounding box center [192, 203] width 4 height 4
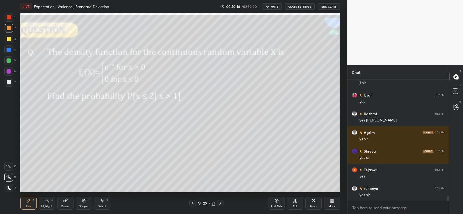
click at [193, 203] on icon at bounding box center [192, 203] width 4 height 4
click at [193, 204] on icon at bounding box center [192, 203] width 4 height 4
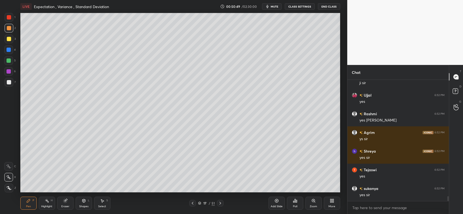
click at [193, 204] on icon at bounding box center [192, 203] width 4 height 4
click at [192, 204] on icon at bounding box center [192, 203] width 4 height 4
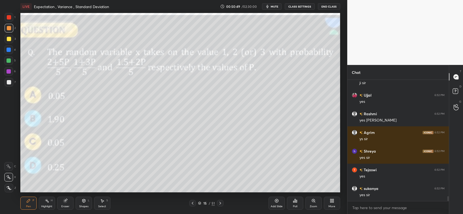
click at [192, 203] on icon at bounding box center [193, 203] width 2 height 3
click at [193, 204] on icon at bounding box center [192, 203] width 4 height 4
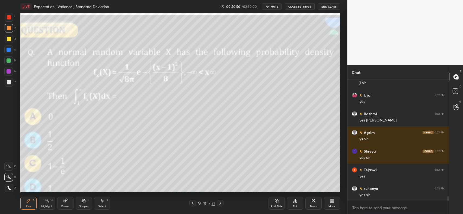
click at [193, 204] on icon at bounding box center [192, 203] width 4 height 4
click at [193, 203] on icon at bounding box center [192, 203] width 4 height 4
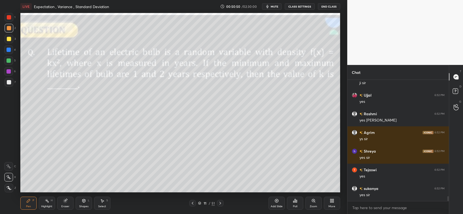
click at [193, 203] on icon at bounding box center [192, 203] width 4 height 4
click at [193, 202] on icon at bounding box center [193, 203] width 2 height 3
click at [193, 203] on icon at bounding box center [192, 203] width 4 height 4
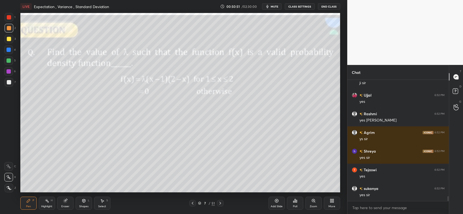
click at [193, 202] on icon at bounding box center [192, 203] width 4 height 4
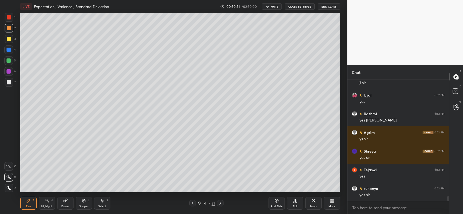
click at [192, 203] on icon at bounding box center [192, 203] width 4 height 4
click at [192, 202] on icon at bounding box center [192, 203] width 4 height 4
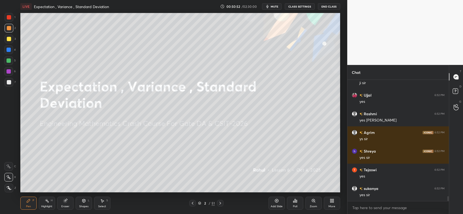
click at [192, 201] on icon at bounding box center [192, 203] width 4 height 4
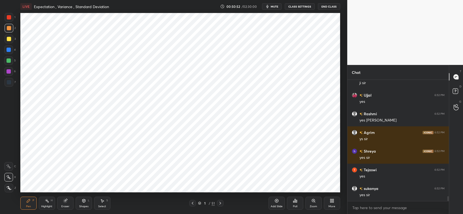
click at [192, 202] on icon at bounding box center [192, 203] width 4 height 4
click at [193, 201] on icon at bounding box center [192, 203] width 4 height 4
click at [218, 201] on icon at bounding box center [220, 203] width 4 height 4
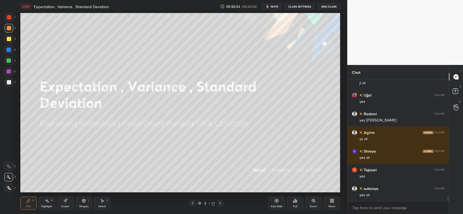
click at [219, 201] on icon at bounding box center [220, 203] width 4 height 4
click at [219, 202] on icon at bounding box center [220, 203] width 4 height 4
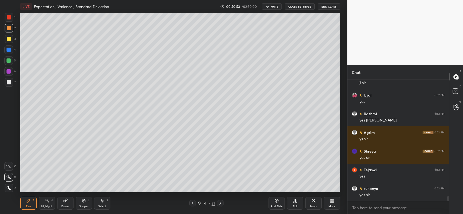
click at [219, 202] on icon at bounding box center [220, 203] width 4 height 4
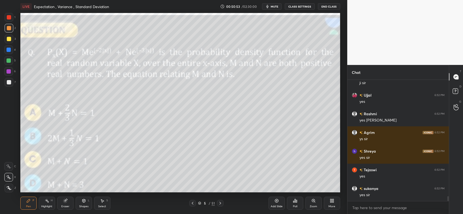
click at [219, 202] on icon at bounding box center [220, 203] width 4 height 4
click at [191, 202] on icon at bounding box center [192, 203] width 4 height 4
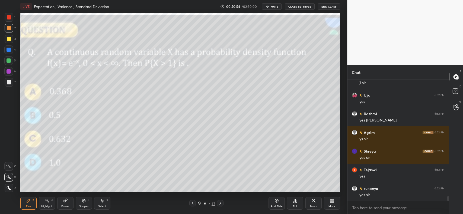
click at [193, 204] on icon at bounding box center [192, 203] width 4 height 4
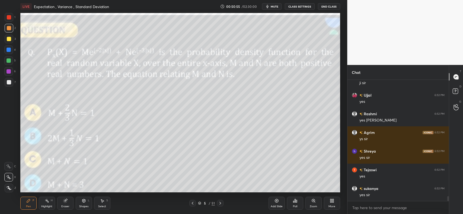
click at [194, 204] on icon at bounding box center [192, 203] width 4 height 4
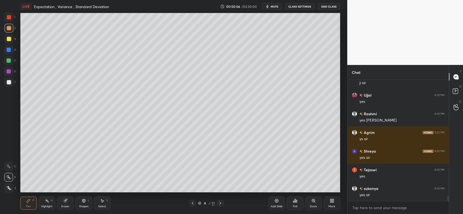
click at [218, 205] on icon at bounding box center [220, 203] width 4 height 4
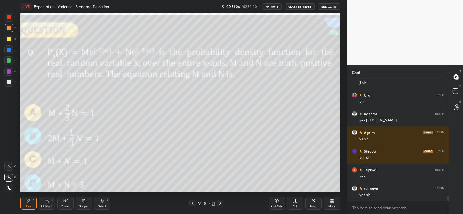
click at [9, 28] on div at bounding box center [9, 28] width 4 height 4
click at [9, 38] on div at bounding box center [9, 39] width 4 height 4
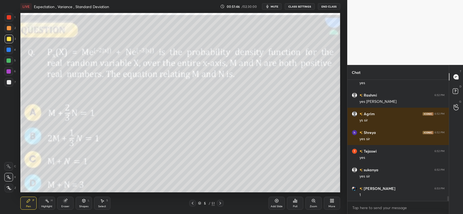
click at [275, 203] on icon at bounding box center [276, 201] width 4 height 4
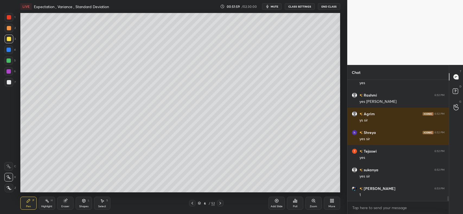
click at [193, 202] on icon at bounding box center [192, 203] width 4 height 4
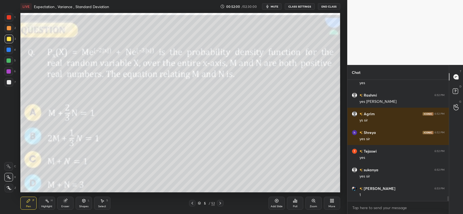
click at [220, 204] on icon at bounding box center [220, 203] width 4 height 4
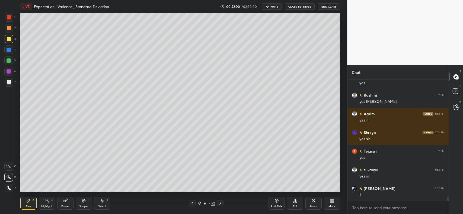
scroll to position [2997, 0]
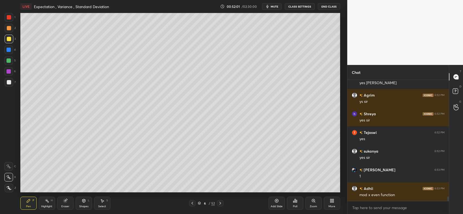
click at [191, 205] on icon at bounding box center [192, 203] width 4 height 4
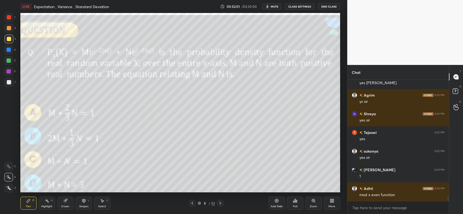
click at [221, 202] on icon at bounding box center [220, 203] width 4 height 4
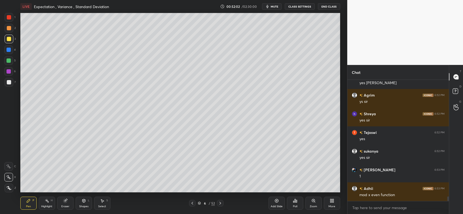
click at [191, 204] on icon at bounding box center [192, 203] width 4 height 4
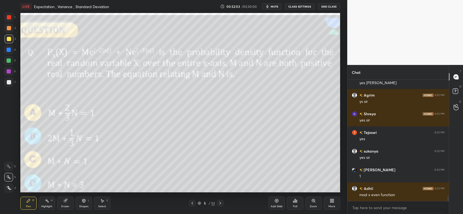
click at [221, 202] on icon at bounding box center [220, 203] width 4 height 4
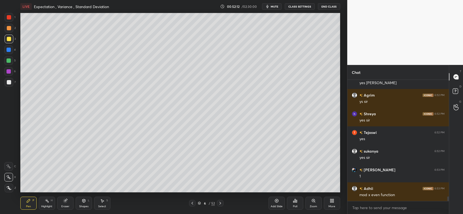
click at [85, 202] on icon at bounding box center [84, 201] width 4 height 4
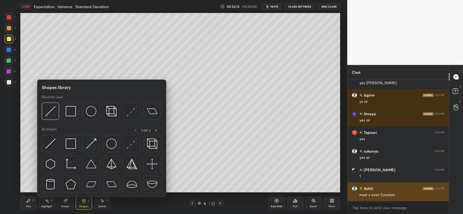
click at [57, 114] on div at bounding box center [50, 111] width 17 height 17
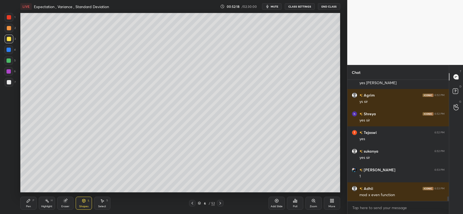
click at [28, 204] on div "Pen P" at bounding box center [28, 203] width 16 height 13
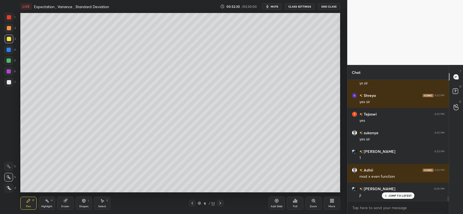
click at [11, 18] on div at bounding box center [9, 17] width 4 height 4
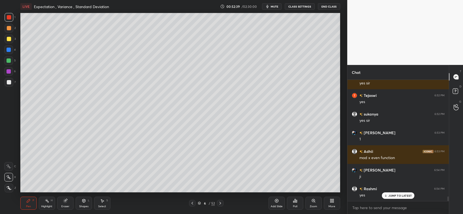
scroll to position [3053, 0]
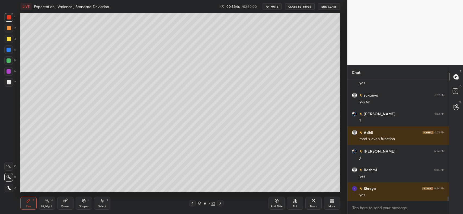
click at [9, 39] on div at bounding box center [9, 39] width 4 height 4
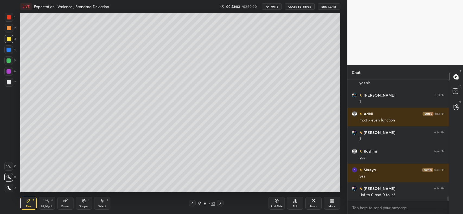
click at [275, 202] on icon at bounding box center [276, 201] width 4 height 4
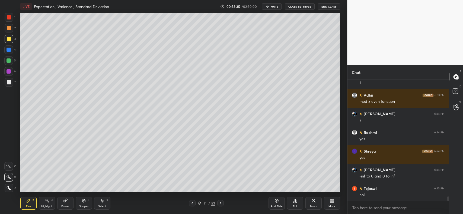
scroll to position [3109, 0]
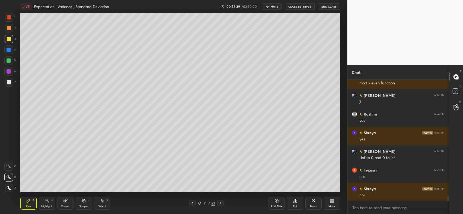
click at [9, 30] on div at bounding box center [9, 28] width 9 height 9
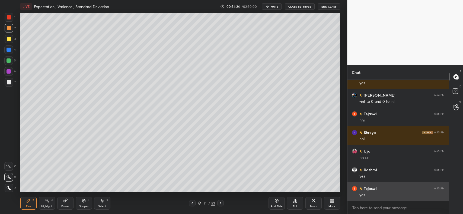
scroll to position [3184, 0]
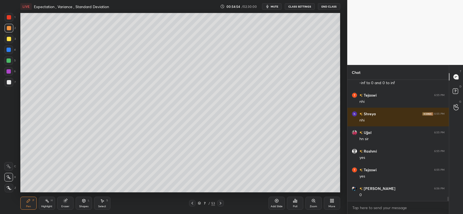
click at [194, 202] on icon at bounding box center [192, 203] width 4 height 4
click at [220, 202] on icon at bounding box center [220, 203] width 4 height 4
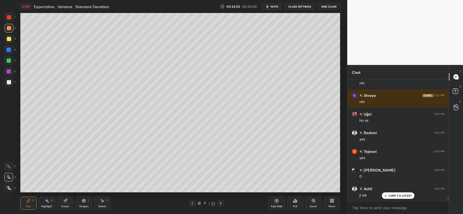
click at [192, 204] on icon at bounding box center [192, 203] width 4 height 4
click at [193, 204] on icon at bounding box center [192, 203] width 4 height 4
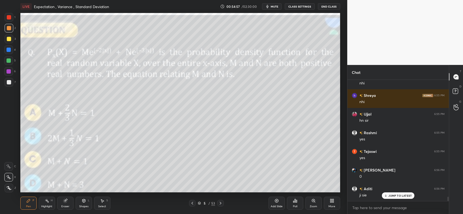
scroll to position [3221, 0]
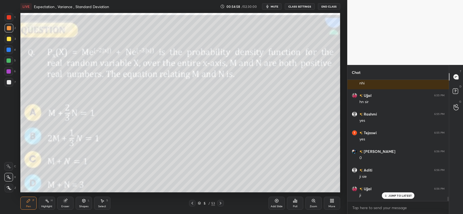
click at [220, 203] on icon at bounding box center [220, 203] width 2 height 3
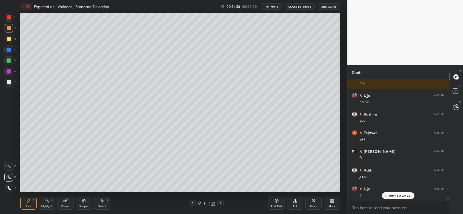
click at [221, 203] on icon at bounding box center [220, 203] width 4 height 4
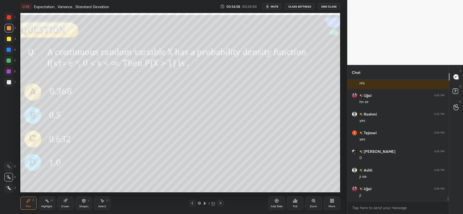
scroll to position [3240, 0]
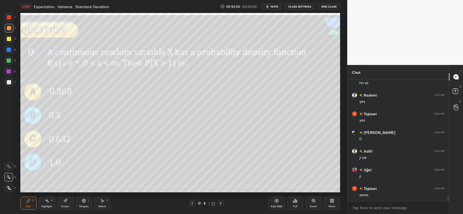
click at [194, 206] on div at bounding box center [192, 203] width 7 height 7
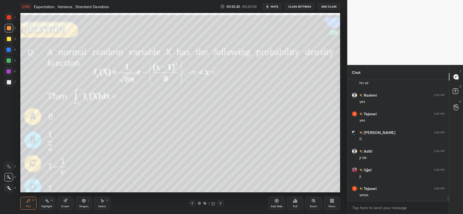
scroll to position [3259, 0]
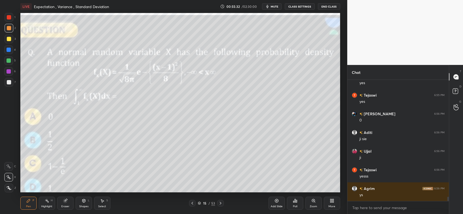
click at [275, 200] on icon at bounding box center [277, 201] width 4 height 4
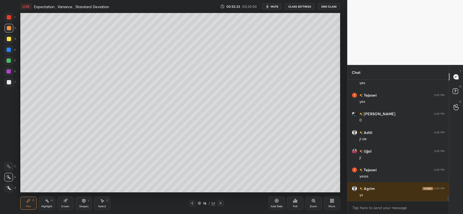
click at [190, 203] on icon at bounding box center [192, 203] width 4 height 4
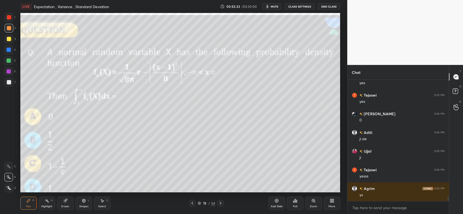
click at [191, 204] on icon at bounding box center [192, 203] width 4 height 4
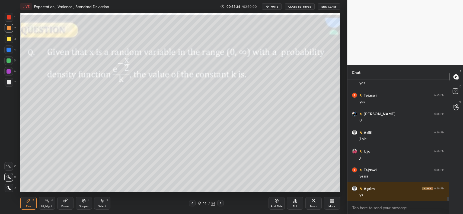
click at [277, 201] on icon at bounding box center [276, 201] width 4 height 4
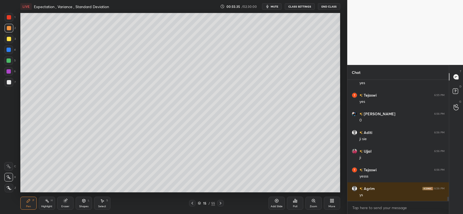
click at [11, 27] on div at bounding box center [9, 28] width 9 height 9
click at [9, 37] on div at bounding box center [9, 39] width 4 height 4
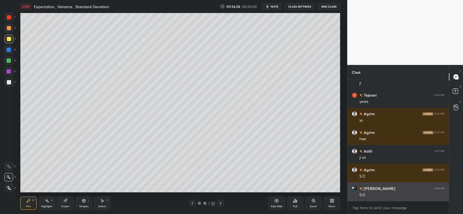
scroll to position [3352, 0]
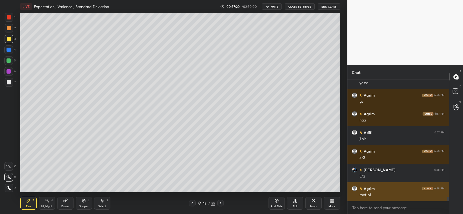
click at [340, 146] on div "Setting up your live class Poll for secs No correct answer Start poll" at bounding box center [179, 103] width 325 height 180
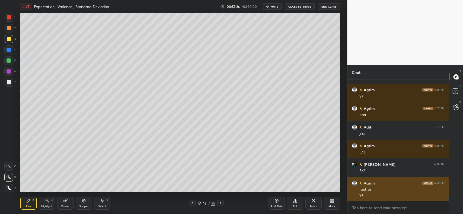
scroll to position [3376, 0]
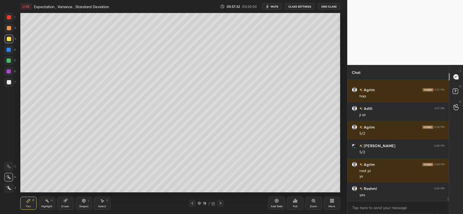
click at [192, 202] on icon at bounding box center [192, 203] width 4 height 4
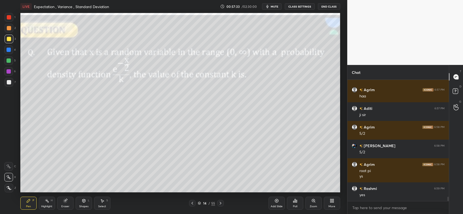
click at [221, 204] on icon at bounding box center [220, 203] width 4 height 4
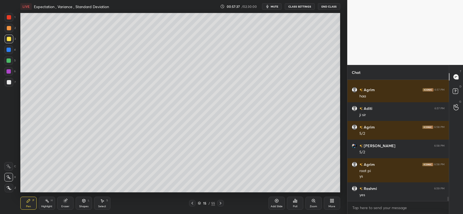
click at [218, 203] on icon at bounding box center [220, 203] width 4 height 4
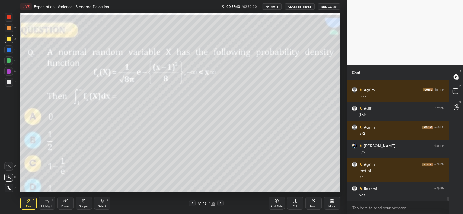
click at [277, 202] on icon at bounding box center [276, 201] width 4 height 4
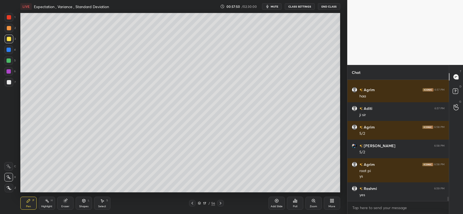
click at [192, 205] on icon at bounding box center [192, 203] width 4 height 4
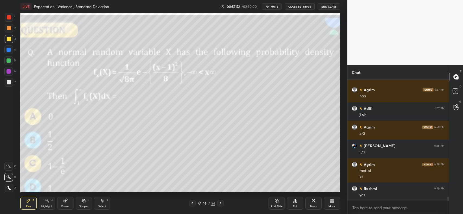
click at [221, 203] on icon at bounding box center [220, 203] width 4 height 4
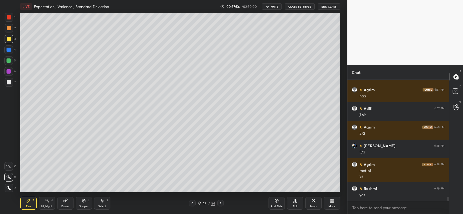
click at [10, 29] on div at bounding box center [9, 28] width 4 height 4
click at [9, 38] on div at bounding box center [9, 39] width 4 height 4
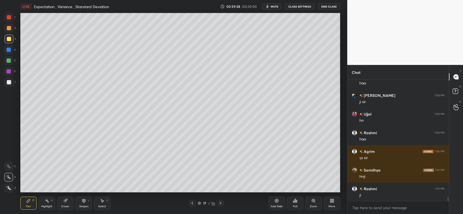
scroll to position [3526, 0]
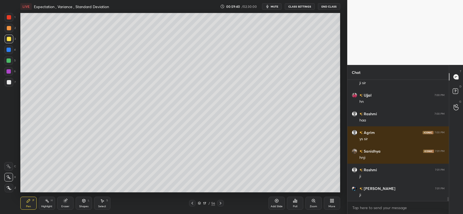
click at [276, 201] on icon at bounding box center [276, 201] width 4 height 4
click at [192, 204] on icon at bounding box center [192, 203] width 4 height 4
click at [221, 204] on icon at bounding box center [220, 203] width 4 height 4
click at [9, 81] on div at bounding box center [9, 82] width 4 height 4
click at [62, 202] on div "Eraser" at bounding box center [65, 203] width 16 height 13
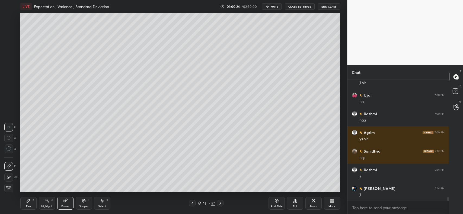
click at [30, 203] on icon at bounding box center [28, 201] width 4 height 4
click at [190, 204] on icon at bounding box center [192, 203] width 4 height 4
click at [220, 202] on icon at bounding box center [220, 203] width 4 height 4
click at [9, 30] on div at bounding box center [9, 28] width 4 height 4
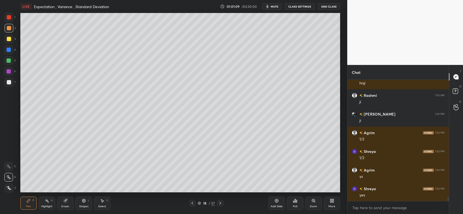
scroll to position [3619, 0]
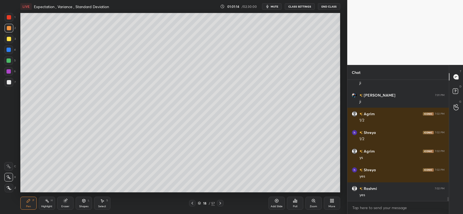
click at [192, 204] on icon at bounding box center [192, 203] width 2 height 3
click at [193, 204] on icon at bounding box center [192, 203] width 4 height 4
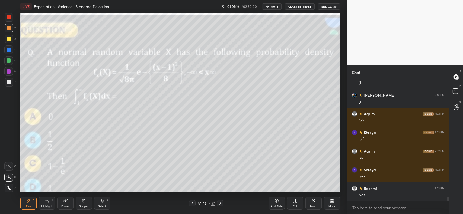
click at [221, 203] on icon at bounding box center [220, 203] width 4 height 4
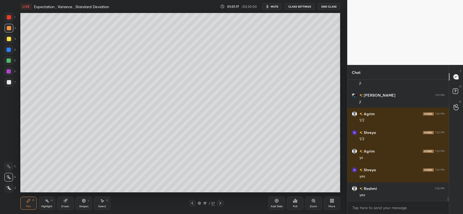
click at [221, 203] on icon at bounding box center [220, 203] width 4 height 4
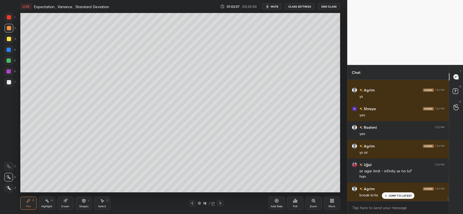
scroll to position [3686, 0]
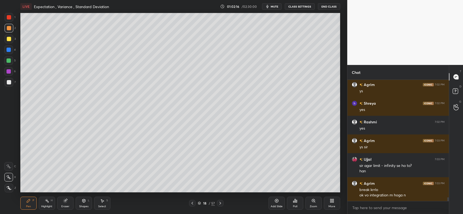
click at [87, 202] on div "Shapes L" at bounding box center [84, 203] width 16 height 13
click at [102, 203] on icon at bounding box center [102, 201] width 4 height 4
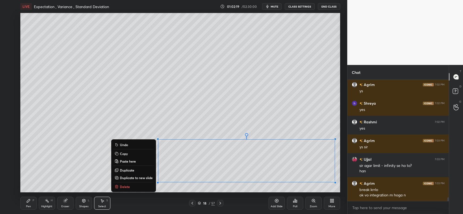
click at [124, 187] on p "Delete" at bounding box center [125, 187] width 10 height 4
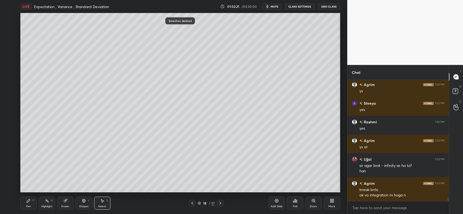
scroll to position [3692, 0]
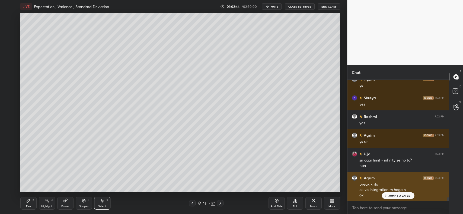
click at [400, 196] on p "JUMP TO LATEST" at bounding box center [399, 195] width 23 height 3
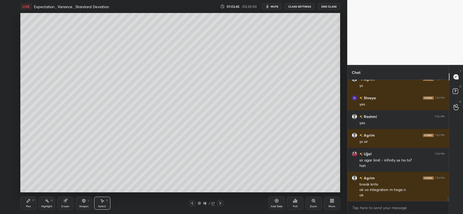
click at [221, 204] on icon at bounding box center [220, 203] width 4 height 4
click at [220, 203] on icon at bounding box center [220, 203] width 4 height 4
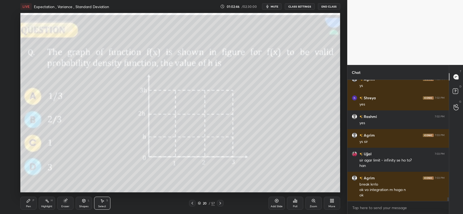
click at [221, 203] on icon at bounding box center [220, 203] width 4 height 4
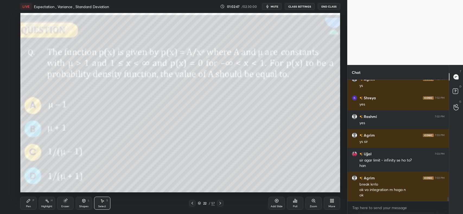
click at [221, 202] on icon at bounding box center [220, 203] width 4 height 4
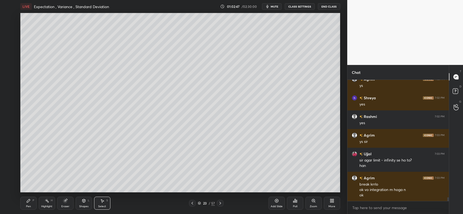
click at [221, 203] on icon at bounding box center [220, 203] width 4 height 4
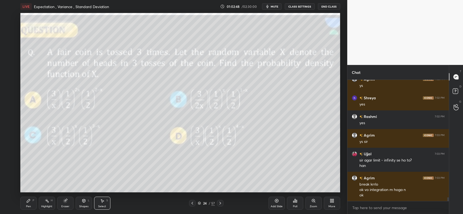
click at [221, 202] on icon at bounding box center [220, 203] width 4 height 4
click at [220, 203] on icon at bounding box center [220, 203] width 2 height 3
click at [219, 203] on icon at bounding box center [220, 203] width 4 height 4
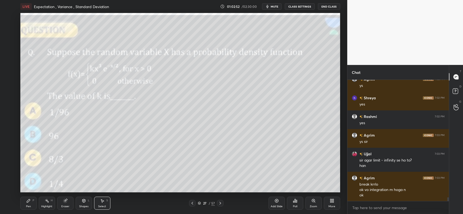
click at [29, 205] on div "Pen" at bounding box center [28, 206] width 5 height 3
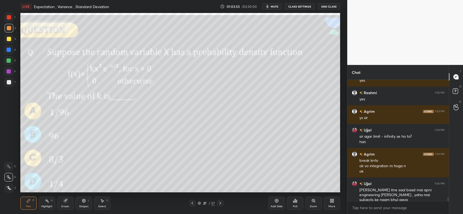
scroll to position [3734, 0]
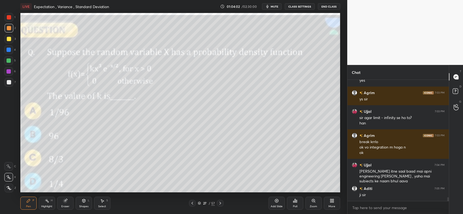
click at [63, 202] on icon at bounding box center [65, 201] width 4 height 4
click at [9, 191] on div "Erase all" at bounding box center [8, 188] width 9 height 9
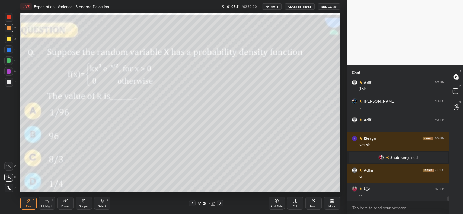
scroll to position [3064, 0]
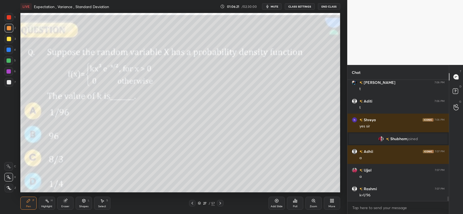
click at [274, 201] on icon at bounding box center [276, 201] width 4 height 4
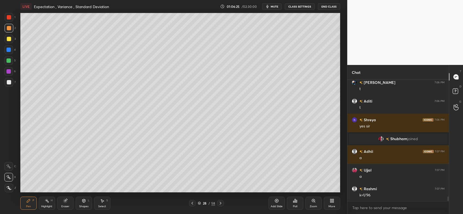
click at [192, 204] on icon at bounding box center [192, 203] width 4 height 4
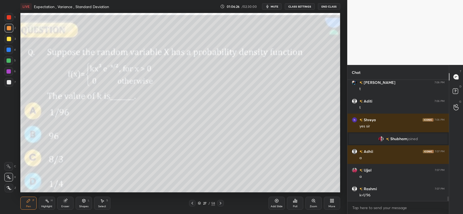
click at [220, 203] on icon at bounding box center [220, 203] width 4 height 4
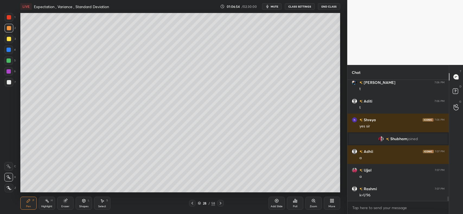
click at [82, 206] on div "Shapes" at bounding box center [83, 206] width 9 height 3
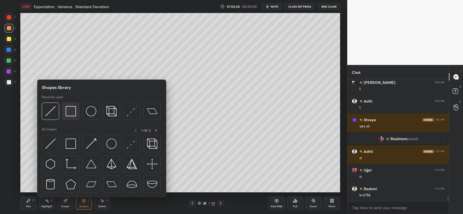
click at [66, 108] on img at bounding box center [71, 111] width 10 height 10
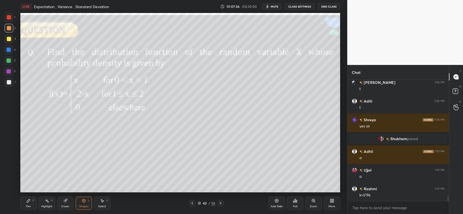
click at [8, 26] on div at bounding box center [9, 28] width 4 height 4
click at [26, 202] on icon at bounding box center [28, 201] width 4 height 4
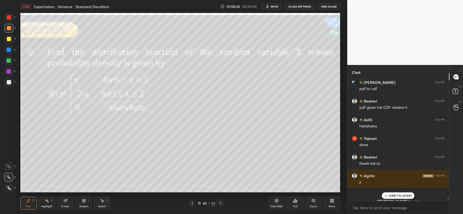
scroll to position [3214, 0]
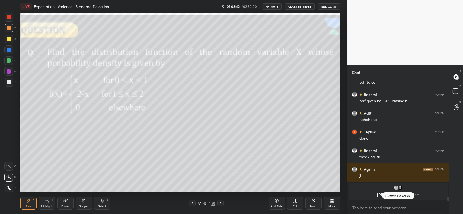
click at [391, 196] on p "JUMP TO LATEST" at bounding box center [399, 195] width 23 height 3
click at [79, 202] on div "Shapes L" at bounding box center [84, 203] width 16 height 13
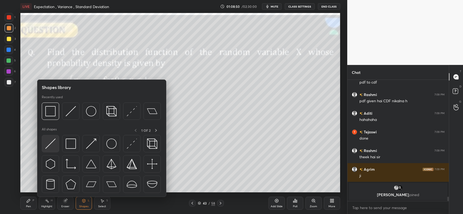
click at [52, 143] on img at bounding box center [50, 144] width 10 height 10
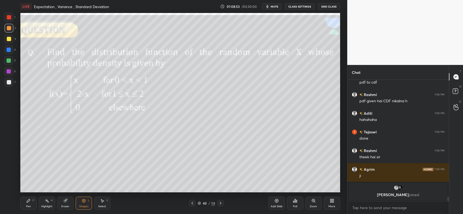
click at [24, 201] on div "Pen P" at bounding box center [28, 203] width 16 height 13
click at [101, 200] on icon at bounding box center [102, 201] width 3 height 3
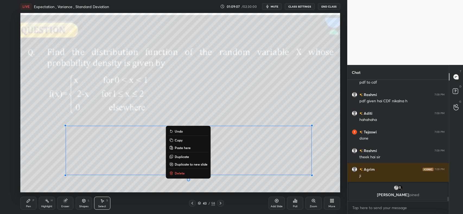
click at [182, 138] on p "Copy" at bounding box center [179, 140] width 8 height 4
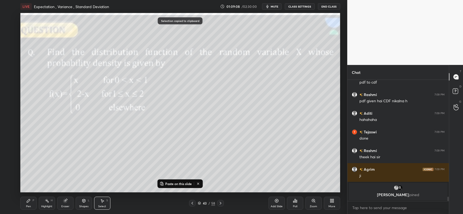
click at [276, 201] on icon at bounding box center [277, 201] width 2 height 2
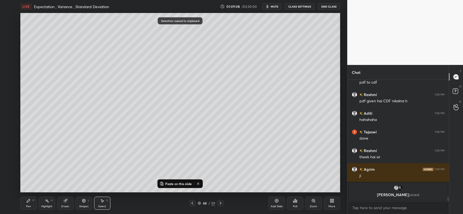
click at [177, 181] on button "Paste on this slide" at bounding box center [176, 184] width 34 height 7
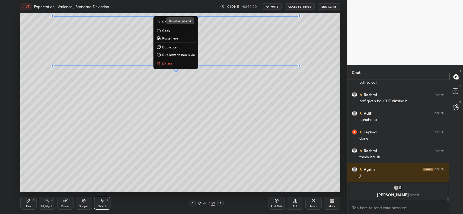
click at [180, 120] on div "0 ° Undo Copy Paste here Duplicate Duplicate to new slide Delete" at bounding box center [179, 103] width 319 height 180
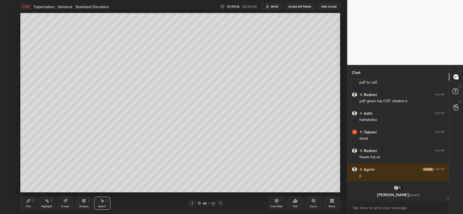
click at [29, 201] on icon at bounding box center [28, 200] width 3 height 3
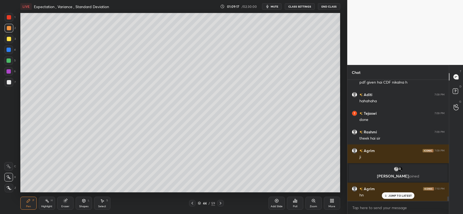
click at [8, 39] on div at bounding box center [9, 39] width 4 height 4
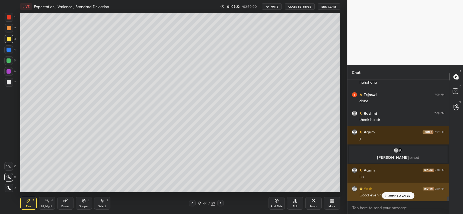
click at [388, 195] on div "JUMP TO LATEST" at bounding box center [398, 196] width 33 height 7
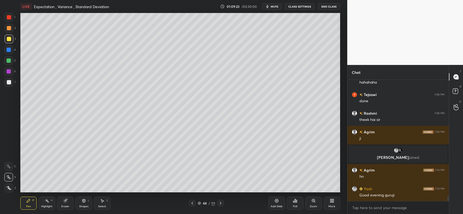
click at [86, 205] on div "Shapes L" at bounding box center [84, 203] width 16 height 13
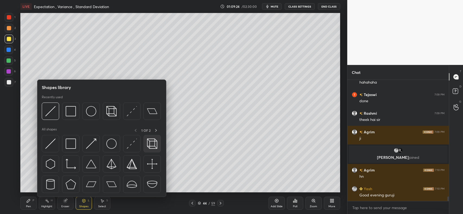
click at [48, 110] on img at bounding box center [50, 111] width 10 height 10
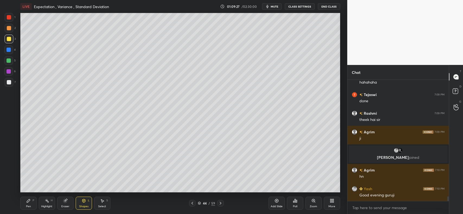
click at [27, 202] on icon at bounding box center [28, 200] width 3 height 3
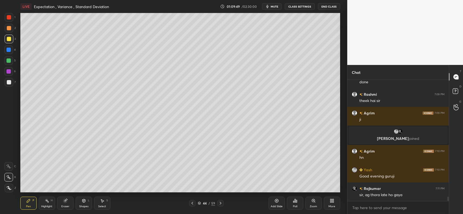
scroll to position [3211, 0]
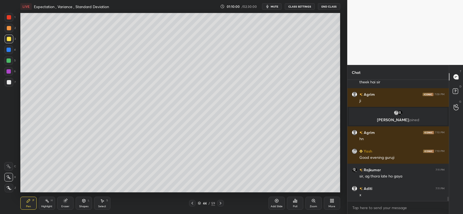
click at [9, 17] on div at bounding box center [9, 17] width 4 height 4
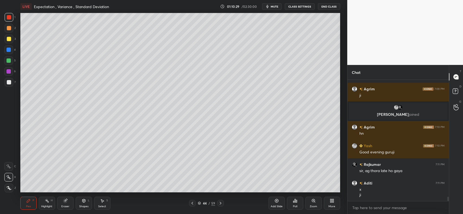
click at [10, 41] on div at bounding box center [9, 39] width 9 height 9
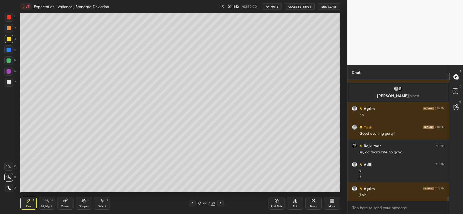
scroll to position [3241, 0]
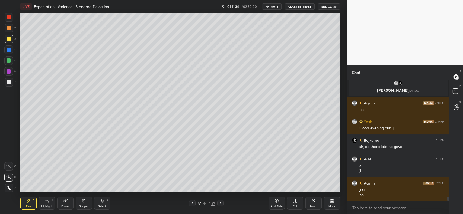
click at [274, 203] on div "Add Slide" at bounding box center [276, 203] width 16 height 13
click at [84, 201] on icon at bounding box center [84, 202] width 0 height 2
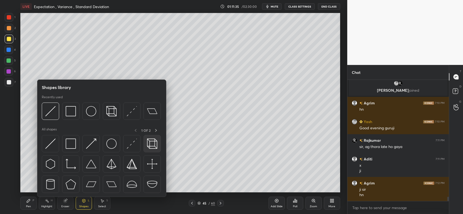
click at [51, 113] on img at bounding box center [50, 111] width 10 height 10
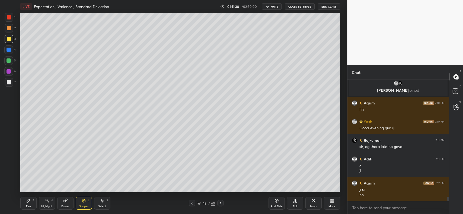
click at [27, 202] on icon at bounding box center [28, 200] width 3 height 3
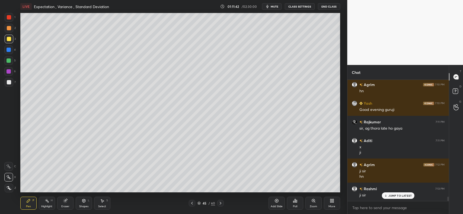
click at [190, 205] on icon at bounding box center [192, 203] width 4 height 4
click at [219, 202] on icon at bounding box center [220, 203] width 4 height 4
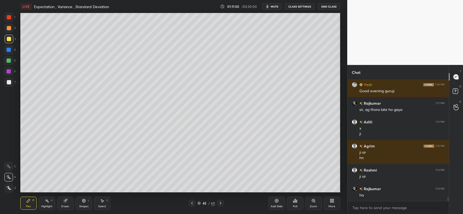
click at [10, 21] on div at bounding box center [9, 17] width 9 height 9
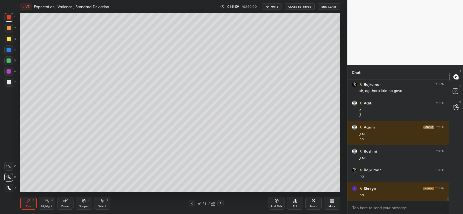
click at [8, 49] on div at bounding box center [9, 50] width 4 height 4
click at [9, 31] on div at bounding box center [9, 28] width 9 height 9
click at [8, 51] on div at bounding box center [9, 50] width 4 height 4
click at [9, 62] on div at bounding box center [9, 61] width 4 height 4
click at [9, 38] on div at bounding box center [9, 39] width 4 height 4
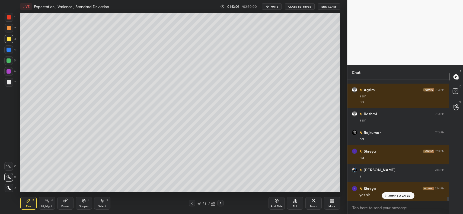
scroll to position [3353, 0]
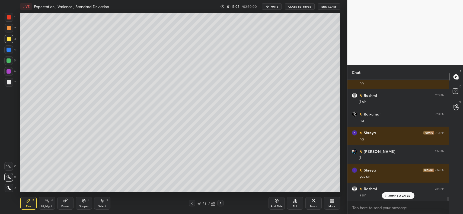
click at [82, 201] on icon at bounding box center [84, 201] width 4 height 4
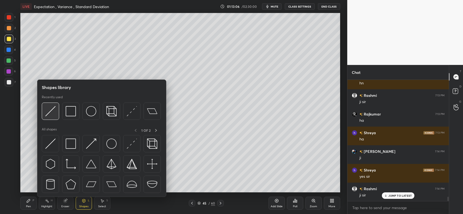
click at [54, 114] on img at bounding box center [50, 111] width 10 height 10
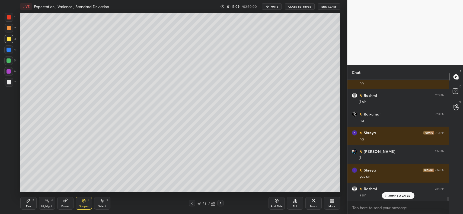
click at [26, 200] on icon at bounding box center [28, 201] width 4 height 4
click at [8, 82] on div at bounding box center [9, 82] width 4 height 4
click at [8, 18] on div at bounding box center [9, 17] width 4 height 4
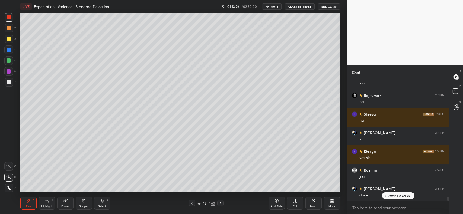
click at [11, 29] on div at bounding box center [9, 28] width 9 height 9
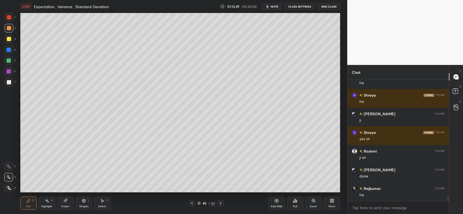
scroll to position [3409, 0]
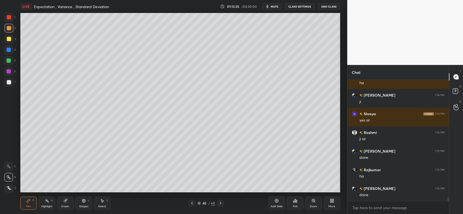
click at [10, 48] on div at bounding box center [9, 50] width 4 height 4
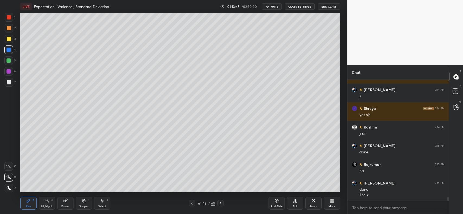
click at [8, 82] on div at bounding box center [9, 82] width 4 height 4
click at [69, 201] on div "Eraser" at bounding box center [65, 203] width 16 height 13
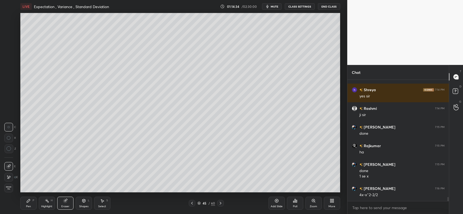
click at [103, 201] on icon at bounding box center [102, 201] width 3 height 3
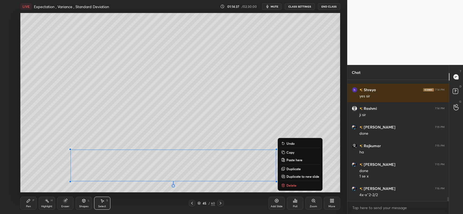
click at [289, 151] on p "Copy" at bounding box center [290, 152] width 8 height 4
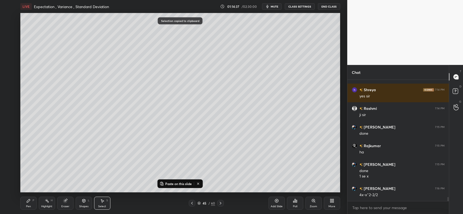
click at [276, 203] on icon at bounding box center [277, 201] width 4 height 4
click at [173, 185] on p "Paste on this slide" at bounding box center [178, 184] width 27 height 4
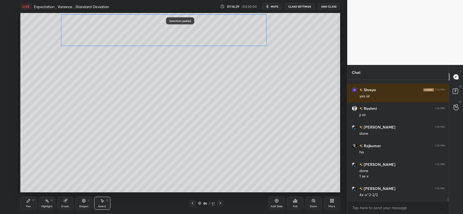
scroll to position [3452, 0]
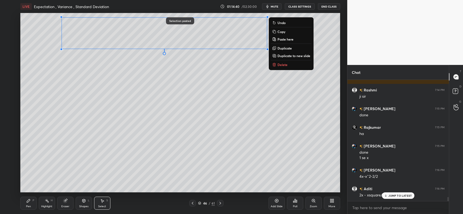
click at [161, 106] on div "0 ° Undo Copy Paste here Duplicate Duplicate to new slide Delete" at bounding box center [179, 103] width 319 height 180
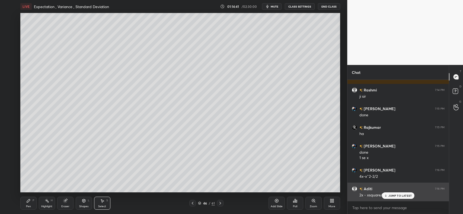
click at [389, 194] on p "JUMP TO LATEST" at bounding box center [399, 195] width 23 height 3
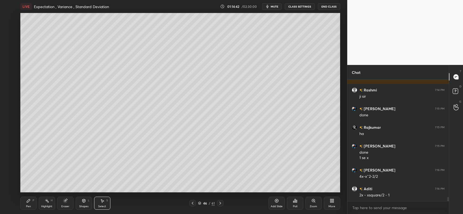
click at [30, 202] on icon at bounding box center [28, 201] width 4 height 4
click at [64, 202] on icon at bounding box center [65, 201] width 4 height 4
click at [10, 186] on span "Erase all" at bounding box center [9, 188] width 8 height 4
click at [24, 204] on div "Pen P" at bounding box center [28, 203] width 16 height 13
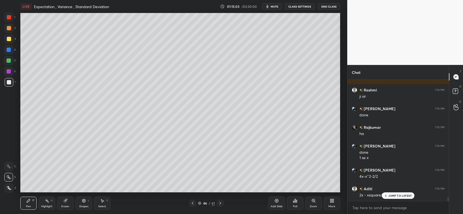
scroll to position [3470, 0]
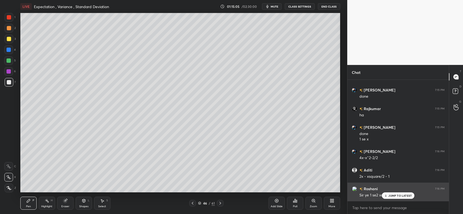
click at [388, 194] on p "JUMP TO LATEST" at bounding box center [399, 195] width 23 height 3
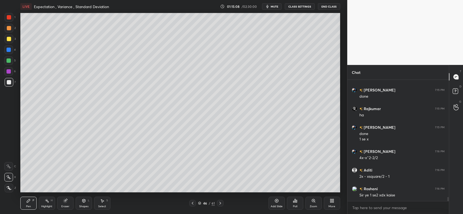
click at [192, 200] on div "Pen P Highlight H Eraser Shapes L Select S 46 / 61 Add Slide Poll Zoom More" at bounding box center [179, 204] width 319 height 22
click at [192, 203] on icon at bounding box center [192, 203] width 4 height 4
click at [218, 202] on icon at bounding box center [220, 203] width 4 height 4
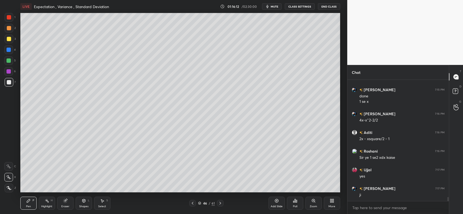
scroll to position [3527, 0]
click at [278, 202] on icon at bounding box center [276, 201] width 4 height 4
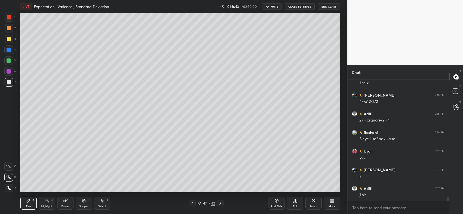
click at [87, 202] on div "Shapes L" at bounding box center [84, 203] width 16 height 13
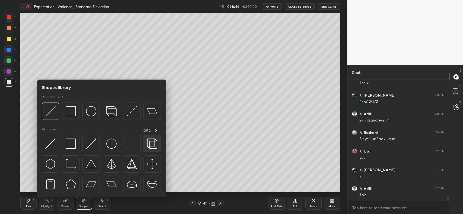
click at [48, 110] on img at bounding box center [50, 111] width 10 height 10
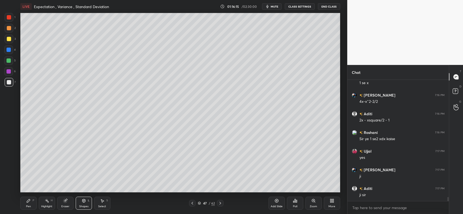
click at [26, 204] on div "Pen P" at bounding box center [28, 203] width 16 height 13
click at [8, 41] on div at bounding box center [9, 39] width 4 height 4
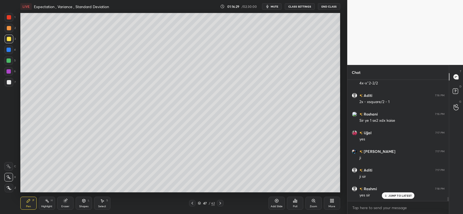
click at [9, 28] on div at bounding box center [9, 28] width 4 height 4
click at [10, 38] on div at bounding box center [9, 39] width 4 height 4
click at [9, 82] on div at bounding box center [9, 82] width 4 height 4
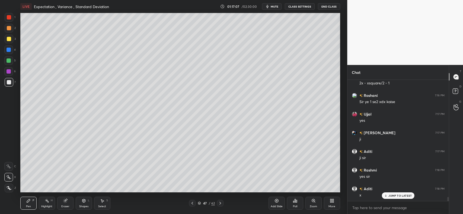
click at [9, 60] on div at bounding box center [9, 61] width 4 height 4
click at [9, 82] on div at bounding box center [9, 82] width 4 height 4
click at [190, 205] on icon at bounding box center [192, 203] width 4 height 4
click at [220, 203] on icon at bounding box center [220, 203] width 4 height 4
click at [192, 204] on icon at bounding box center [192, 203] width 2 height 3
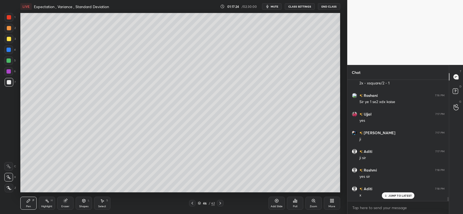
click at [191, 204] on icon at bounding box center [192, 203] width 4 height 4
click at [220, 202] on icon at bounding box center [220, 203] width 4 height 4
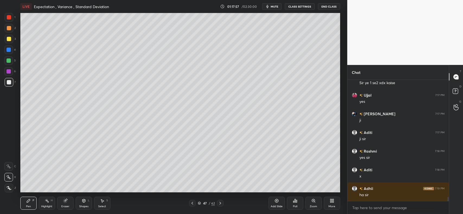
scroll to position [3602, 0]
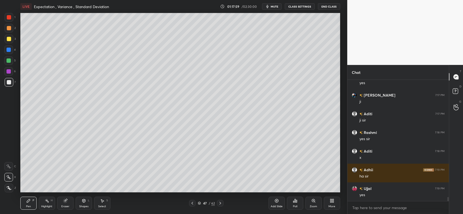
click at [85, 206] on div "Shapes" at bounding box center [83, 206] width 9 height 3
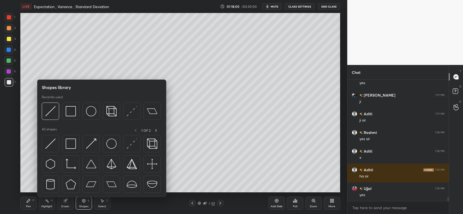
scroll to position [3620, 0]
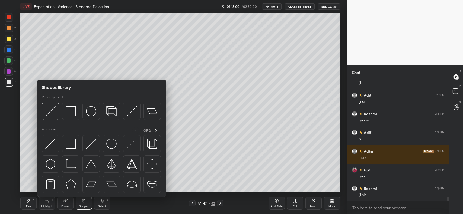
click at [102, 202] on icon at bounding box center [102, 201] width 3 height 3
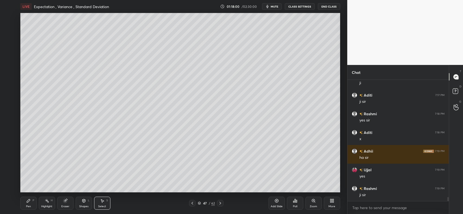
click at [89, 202] on div "L" at bounding box center [89, 200] width 2 height 3
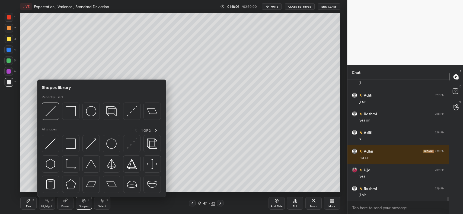
scroll to position [3639, 0]
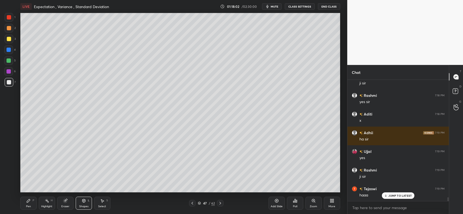
click at [105, 202] on div "Select S" at bounding box center [102, 203] width 16 height 13
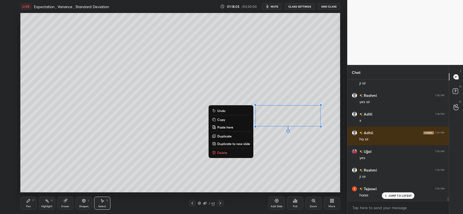
click at [243, 163] on div "0 ° Undo Copy Paste here Duplicate Duplicate to new slide Delete" at bounding box center [179, 103] width 319 height 180
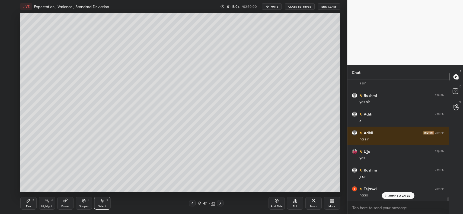
click at [25, 204] on div "Pen P" at bounding box center [28, 203] width 16 height 13
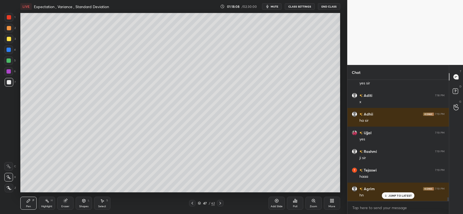
click at [8, 40] on div at bounding box center [9, 39] width 4 height 4
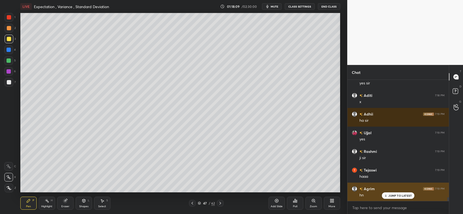
click at [398, 196] on p "JUMP TO LATEST" at bounding box center [399, 195] width 23 height 3
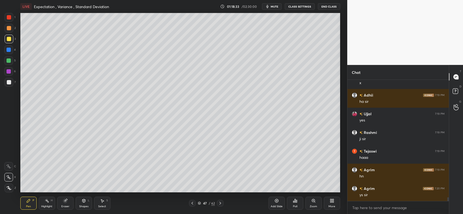
scroll to position [3695, 0]
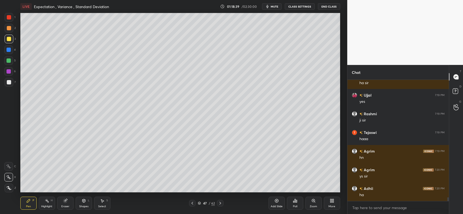
click at [273, 205] on div "Add Slide" at bounding box center [276, 203] width 16 height 13
click at [82, 203] on icon at bounding box center [84, 201] width 4 height 4
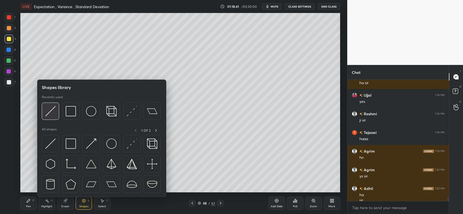
scroll to position [3700, 0]
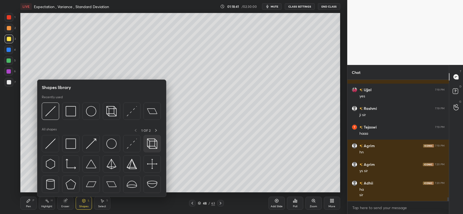
click at [51, 108] on img at bounding box center [50, 111] width 10 height 10
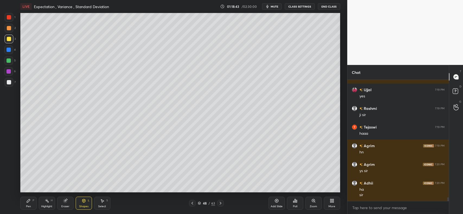
scroll to position [3719, 0]
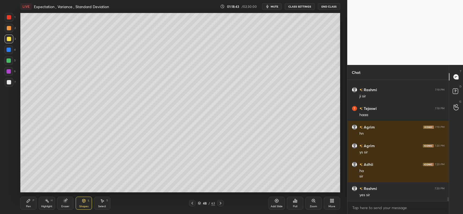
click at [25, 202] on div "Pen P" at bounding box center [28, 203] width 16 height 13
click at [9, 25] on div at bounding box center [9, 28] width 9 height 9
click at [7, 38] on div at bounding box center [9, 39] width 4 height 4
click at [64, 199] on icon at bounding box center [65, 201] width 4 height 4
click at [30, 204] on div "Pen P" at bounding box center [28, 203] width 16 height 13
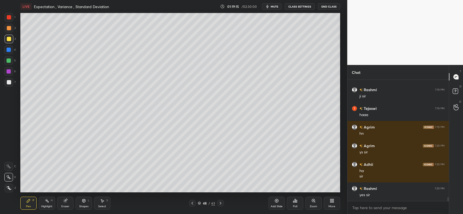
click at [9, 82] on div at bounding box center [9, 82] width 4 height 4
click at [10, 19] on div at bounding box center [9, 17] width 4 height 4
click at [9, 28] on div at bounding box center [9, 28] width 4 height 4
click at [9, 40] on div at bounding box center [9, 39] width 4 height 4
click at [8, 50] on div at bounding box center [9, 50] width 4 height 4
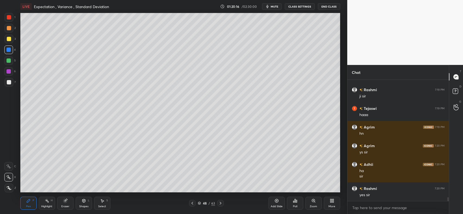
click at [7, 30] on div at bounding box center [9, 28] width 4 height 4
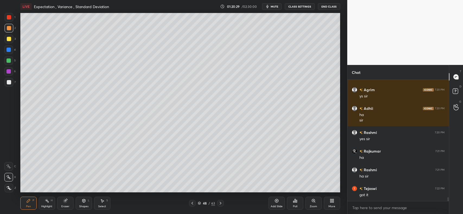
scroll to position [3794, 0]
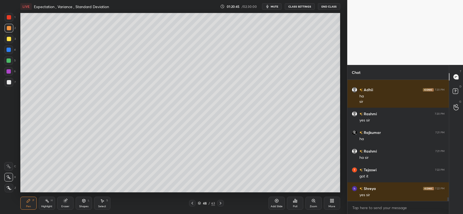
click at [192, 202] on icon at bounding box center [192, 203] width 4 height 4
click at [190, 204] on icon at bounding box center [192, 203] width 4 height 4
click at [190, 204] on div at bounding box center [192, 203] width 7 height 7
click at [189, 204] on div at bounding box center [192, 203] width 7 height 7
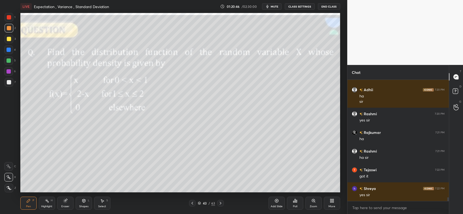
click at [189, 204] on div at bounding box center [192, 203] width 7 height 7
click at [193, 203] on icon at bounding box center [192, 203] width 4 height 4
click at [220, 205] on icon at bounding box center [220, 203] width 4 height 4
click at [219, 205] on icon at bounding box center [220, 203] width 4 height 4
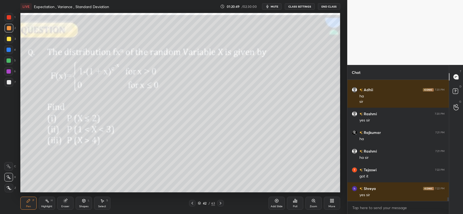
click at [220, 205] on icon at bounding box center [220, 203] width 4 height 4
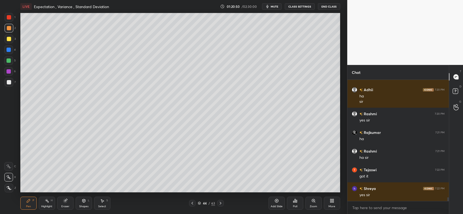
click at [220, 205] on icon at bounding box center [220, 203] width 4 height 4
click at [220, 204] on icon at bounding box center [220, 203] width 4 height 4
click at [221, 202] on icon at bounding box center [220, 203] width 4 height 4
click at [220, 202] on icon at bounding box center [220, 203] width 4 height 4
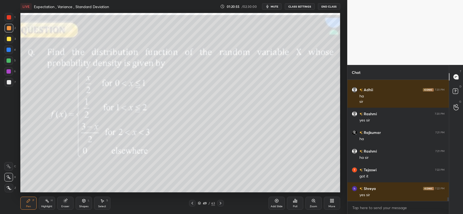
click at [8, 28] on div at bounding box center [9, 28] width 4 height 4
click at [88, 201] on div "L" at bounding box center [89, 200] width 2 height 3
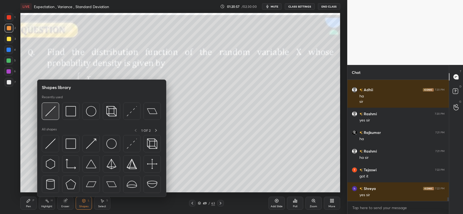
click at [51, 110] on img at bounding box center [50, 111] width 10 height 10
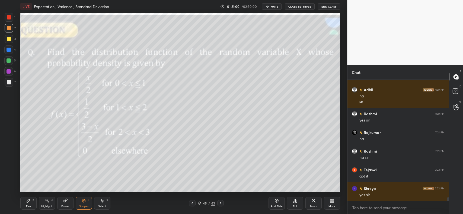
click at [27, 204] on div "Pen P" at bounding box center [28, 203] width 16 height 13
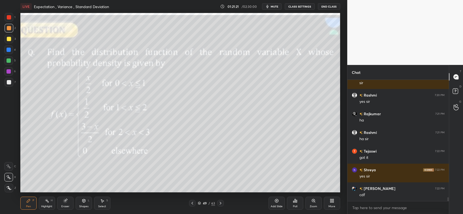
click at [65, 199] on icon at bounding box center [65, 201] width 4 height 4
click at [26, 207] on div "Pen" at bounding box center [28, 206] width 5 height 3
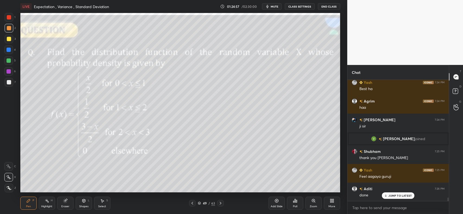
scroll to position [4048, 0]
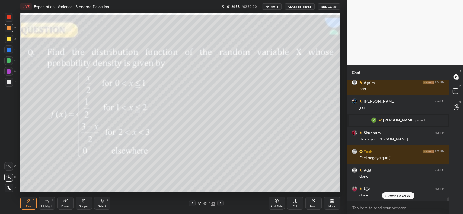
click at [190, 201] on div at bounding box center [192, 203] width 7 height 7
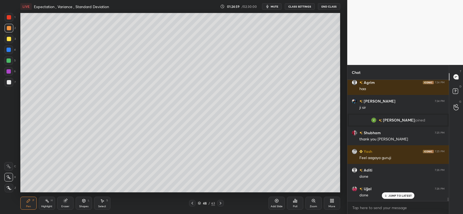
click at [189, 204] on div at bounding box center [192, 203] width 7 height 7
click at [191, 204] on icon at bounding box center [192, 203] width 4 height 4
click at [192, 204] on icon at bounding box center [192, 203] width 4 height 4
click at [193, 205] on icon at bounding box center [192, 203] width 4 height 4
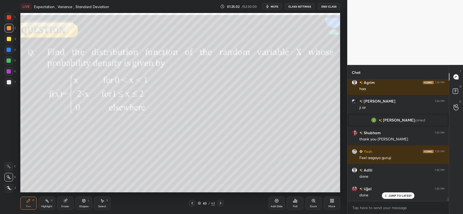
click at [193, 205] on icon at bounding box center [192, 203] width 2 height 3
click at [191, 202] on icon at bounding box center [192, 203] width 4 height 4
click at [219, 204] on icon at bounding box center [220, 203] width 4 height 4
click at [220, 205] on icon at bounding box center [220, 203] width 4 height 4
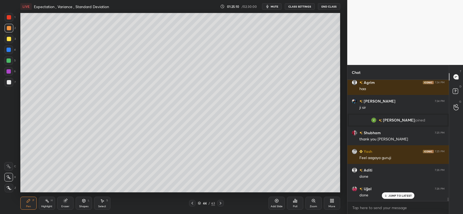
click at [220, 205] on icon at bounding box center [220, 203] width 4 height 4
click at [220, 204] on icon at bounding box center [220, 203] width 2 height 3
click at [221, 204] on icon at bounding box center [220, 203] width 2 height 3
click at [218, 202] on icon at bounding box center [220, 203] width 4 height 4
click at [392, 194] on p "JUMP TO LATEST" at bounding box center [399, 195] width 23 height 3
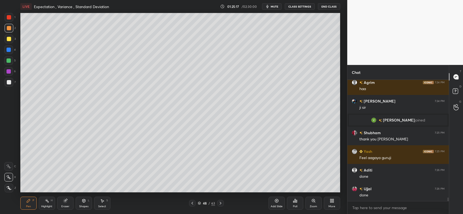
click at [219, 202] on icon at bounding box center [220, 203] width 4 height 4
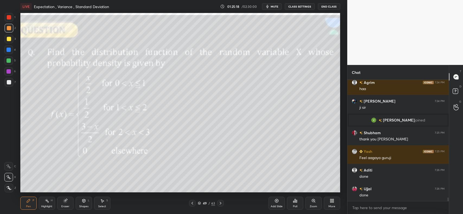
click at [220, 202] on icon at bounding box center [220, 203] width 2 height 3
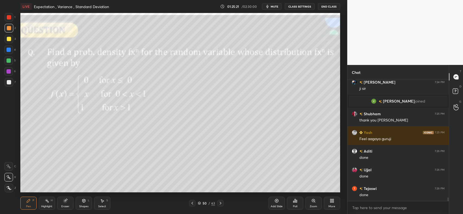
scroll to position [4085, 0]
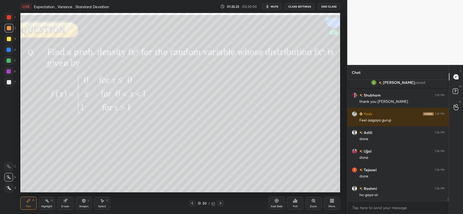
click at [191, 204] on icon at bounding box center [192, 203] width 4 height 4
click at [219, 203] on icon at bounding box center [220, 203] width 4 height 4
click at [220, 204] on icon at bounding box center [220, 203] width 2 height 3
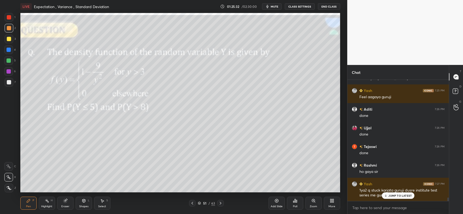
click at [220, 205] on icon at bounding box center [220, 203] width 4 height 4
click at [391, 196] on p "JUMP TO LATEST" at bounding box center [399, 195] width 23 height 3
click at [219, 205] on icon at bounding box center [220, 203] width 4 height 4
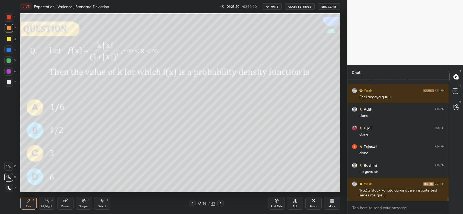
click at [194, 204] on icon at bounding box center [192, 203] width 4 height 4
click at [223, 203] on div at bounding box center [220, 203] width 7 height 7
click at [221, 204] on icon at bounding box center [220, 203] width 4 height 4
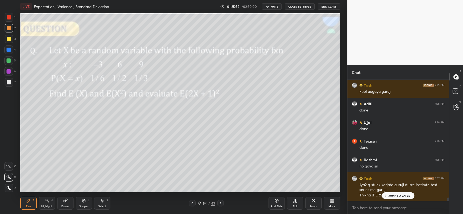
click at [190, 203] on icon at bounding box center [192, 203] width 4 height 4
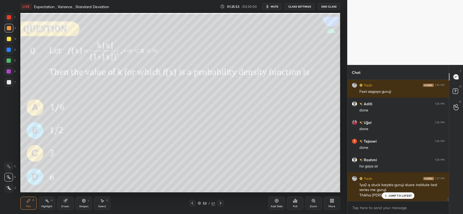
click at [191, 204] on icon at bounding box center [192, 203] width 4 height 4
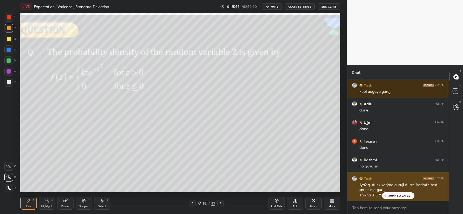
click at [396, 193] on div "JUMP TO LATEST" at bounding box center [398, 196] width 33 height 7
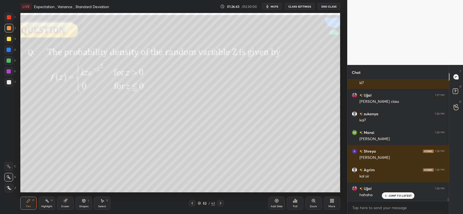
scroll to position [4282, 0]
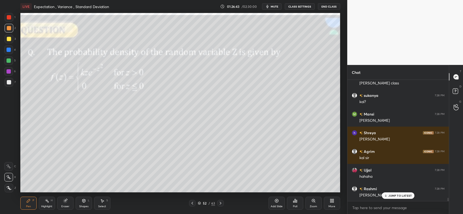
click at [190, 204] on icon at bounding box center [192, 203] width 4 height 4
click at [388, 194] on div "JUMP TO LATEST" at bounding box center [398, 196] width 33 height 7
click at [220, 203] on icon at bounding box center [220, 203] width 2 height 3
click at [219, 203] on icon at bounding box center [220, 203] width 4 height 4
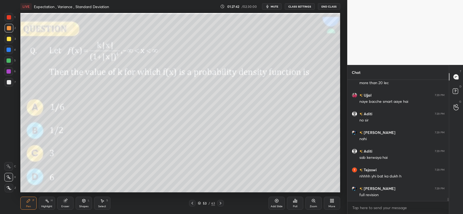
scroll to position [4469, 0]
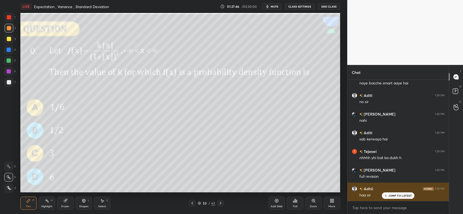
click at [399, 195] on p "JUMP TO LATEST" at bounding box center [399, 195] width 23 height 3
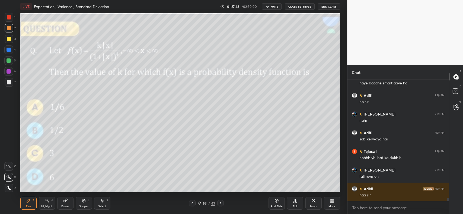
click at [274, 201] on icon at bounding box center [276, 201] width 4 height 4
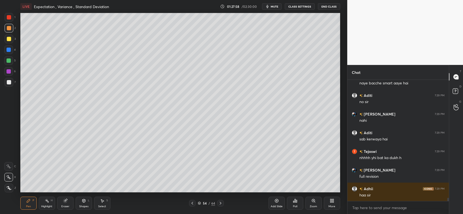
click at [191, 204] on icon at bounding box center [192, 203] width 4 height 4
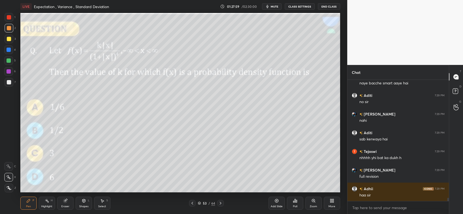
click at [221, 202] on icon at bounding box center [220, 203] width 4 height 4
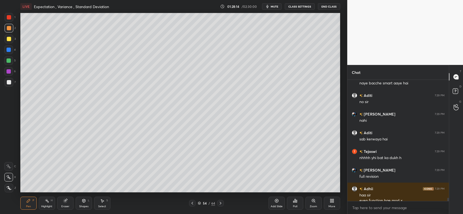
scroll to position [4475, 0]
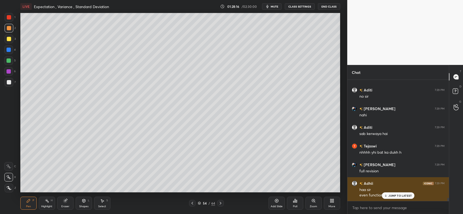
click at [409, 195] on p "JUMP TO LATEST" at bounding box center [399, 195] width 23 height 3
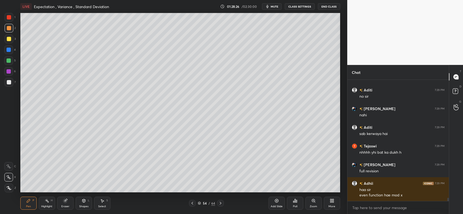
click at [7, 42] on div at bounding box center [9, 39] width 9 height 9
click at [64, 204] on div "Eraser" at bounding box center [65, 203] width 16 height 13
click at [28, 203] on icon at bounding box center [28, 201] width 4 height 4
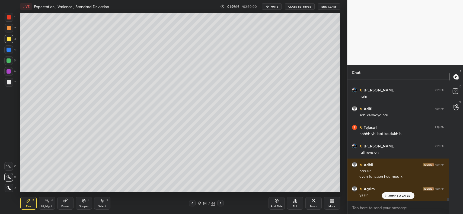
click at [275, 200] on icon at bounding box center [276, 201] width 4 height 4
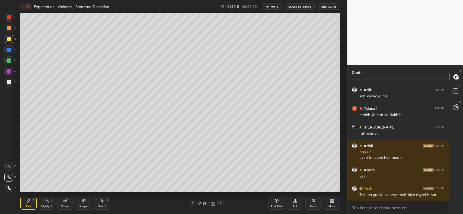
scroll to position [4531, 0]
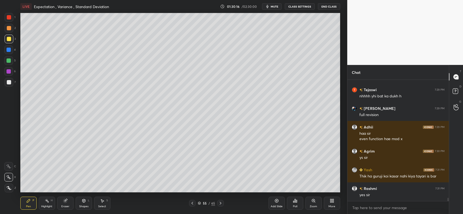
click at [81, 206] on div "Shapes" at bounding box center [83, 206] width 9 height 3
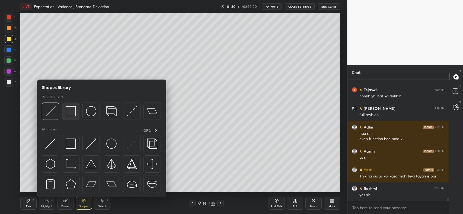
click at [66, 109] on img at bounding box center [71, 111] width 10 height 10
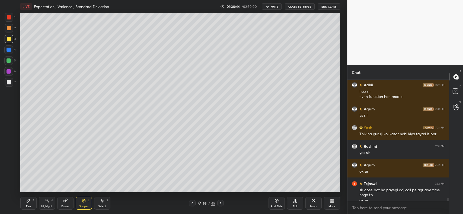
scroll to position [4579, 0]
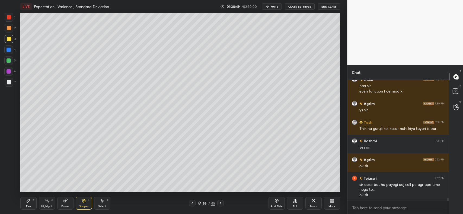
click at [32, 201] on div "Pen P" at bounding box center [28, 203] width 16 height 13
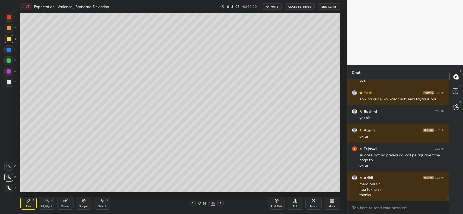
scroll to position [4627, 0]
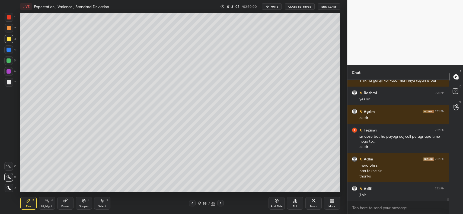
click at [191, 205] on icon at bounding box center [192, 203] width 4 height 4
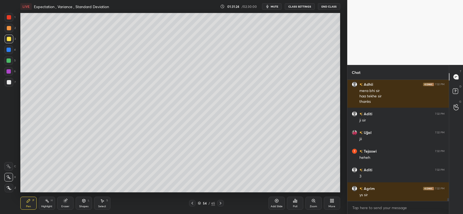
scroll to position [4720, 0]
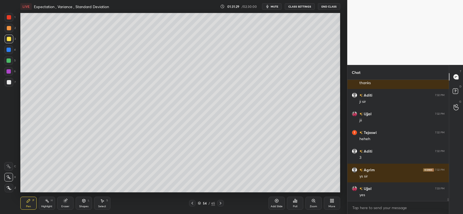
click at [193, 203] on icon at bounding box center [192, 203] width 4 height 4
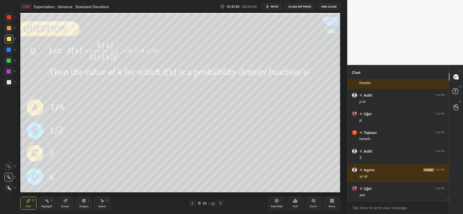
click at [217, 202] on div at bounding box center [220, 203] width 7 height 7
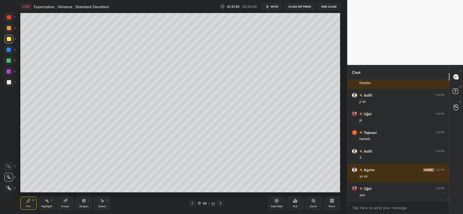
click at [219, 202] on icon at bounding box center [220, 203] width 4 height 4
click at [221, 202] on icon at bounding box center [220, 203] width 4 height 4
click at [192, 204] on icon at bounding box center [192, 203] width 4 height 4
click at [274, 199] on icon at bounding box center [276, 201] width 4 height 4
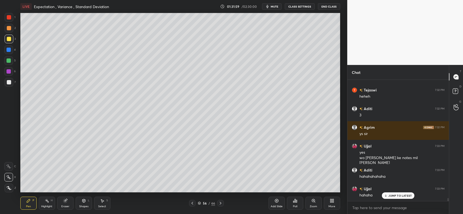
scroll to position [4768, 0]
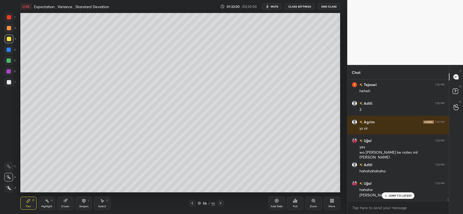
click at [385, 195] on icon at bounding box center [386, 195] width 4 height 3
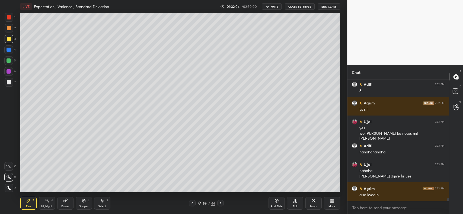
scroll to position [4806, 0]
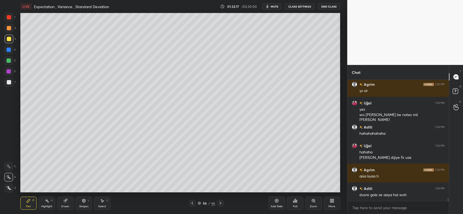
click at [7, 29] on div at bounding box center [9, 28] width 4 height 4
click at [25, 201] on div "Pen P" at bounding box center [28, 203] width 16 height 13
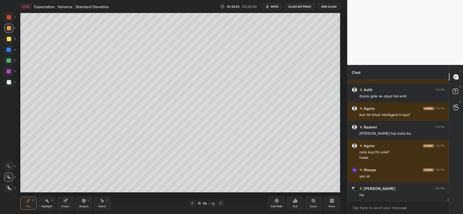
scroll to position [4924, 0]
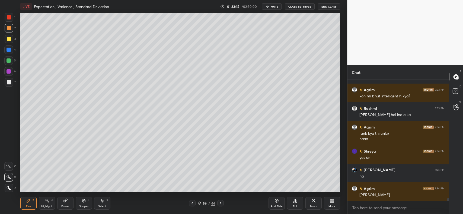
click at [5, 27] on div at bounding box center [9, 28] width 9 height 9
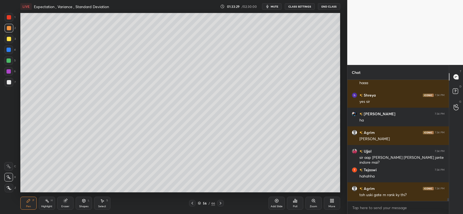
scroll to position [4998, 0]
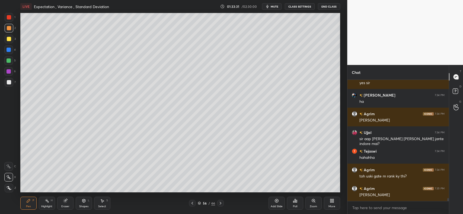
click at [63, 201] on icon at bounding box center [65, 201] width 4 height 4
click at [27, 201] on icon at bounding box center [28, 201] width 4 height 4
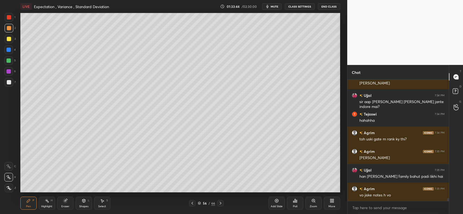
scroll to position [5054, 0]
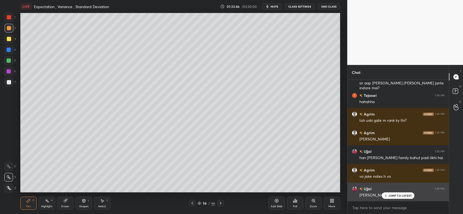
click at [390, 196] on p "JUMP TO LATEST" at bounding box center [399, 195] width 23 height 3
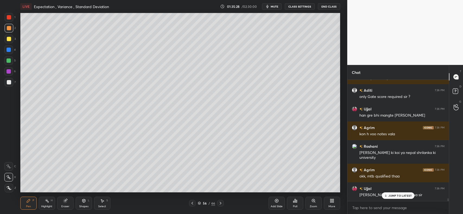
scroll to position [5256, 0]
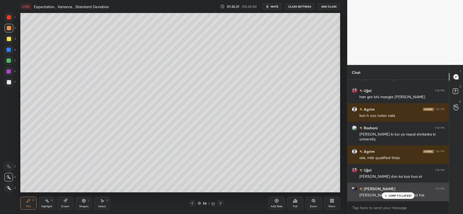
click at [389, 195] on p "JUMP TO LATEST" at bounding box center [399, 195] width 23 height 3
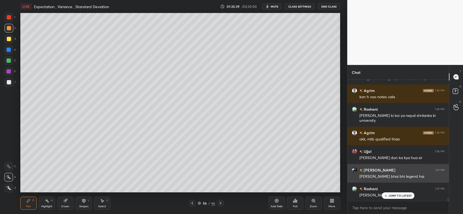
click at [396, 195] on p "JUMP TO LATEST" at bounding box center [399, 195] width 23 height 3
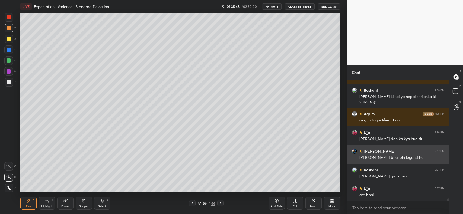
scroll to position [5317, 0]
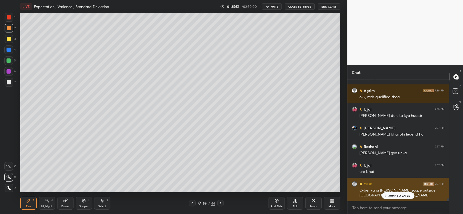
click at [401, 197] on p "JUMP TO LATEST" at bounding box center [399, 195] width 23 height 3
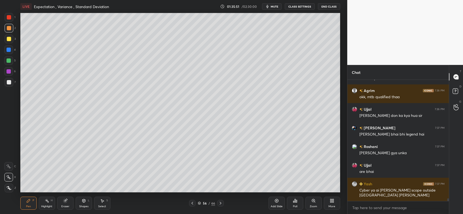
scroll to position [5336, 0]
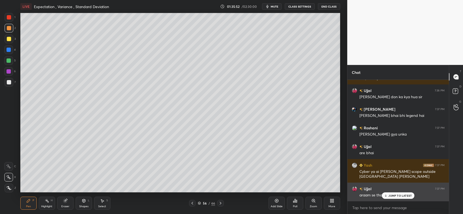
click at [395, 196] on p "JUMP TO LATEST" at bounding box center [399, 195] width 23 height 3
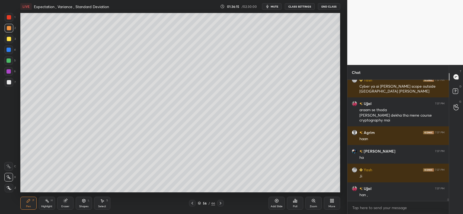
scroll to position [5440, 0]
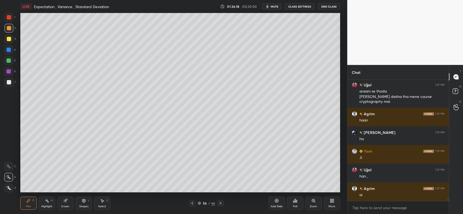
click at [68, 198] on div "Eraser" at bounding box center [65, 203] width 16 height 13
click at [29, 202] on icon at bounding box center [28, 201] width 4 height 4
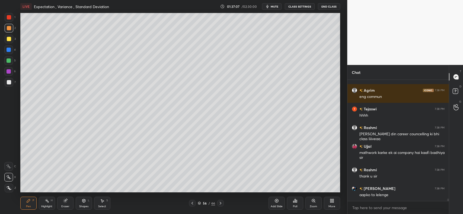
scroll to position [5632, 0]
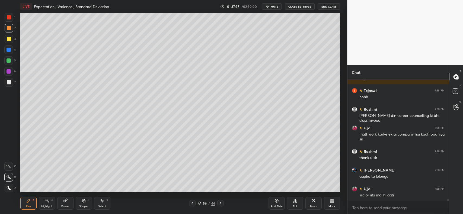
click at [99, 204] on div "Select S" at bounding box center [102, 203] width 16 height 13
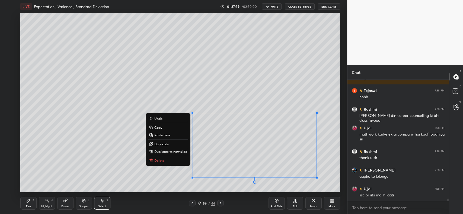
click at [159, 160] on p "Delete" at bounding box center [159, 161] width 10 height 4
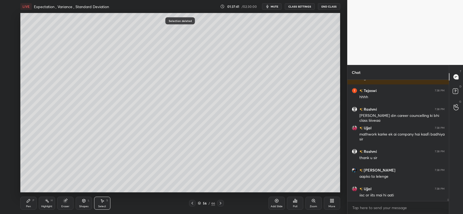
click at [27, 204] on div "Pen P" at bounding box center [28, 203] width 16 height 13
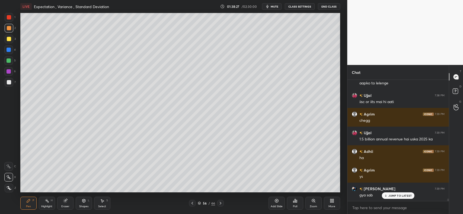
scroll to position [5744, 0]
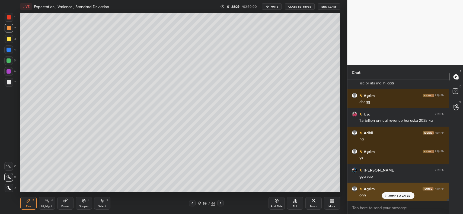
click at [405, 195] on p "JUMP TO LATEST" at bounding box center [399, 195] width 23 height 3
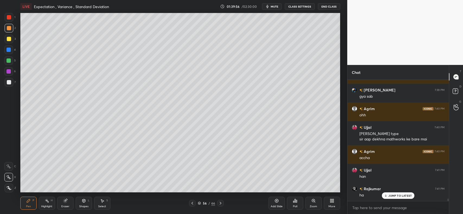
scroll to position [5843, 0]
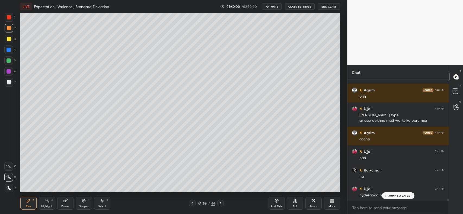
click at [399, 194] on p "JUMP TO LATEST" at bounding box center [399, 195] width 23 height 3
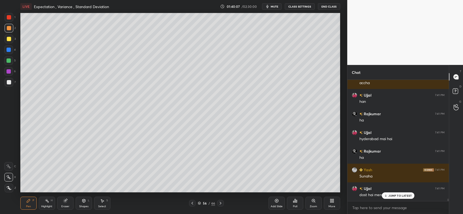
scroll to position [5918, 0]
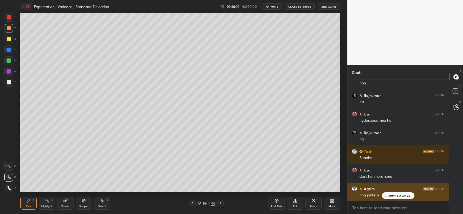
click at [401, 195] on p "JUMP TO LATEST" at bounding box center [399, 195] width 23 height 3
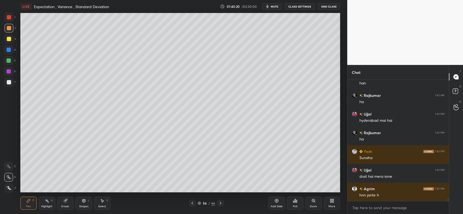
click at [100, 204] on div "Select S" at bounding box center [102, 203] width 16 height 13
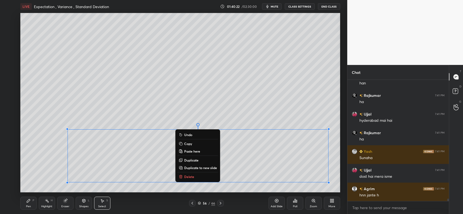
click at [151, 176] on div "0 ° Undo Copy Paste here Duplicate Duplicate to new slide Delete" at bounding box center [179, 103] width 319 height 180
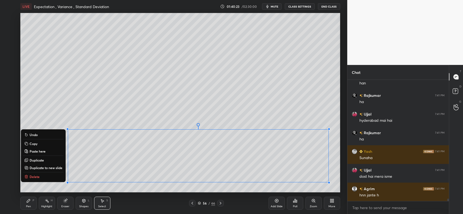
click at [137, 111] on div "0 ° Undo Copy Paste here Duplicate Duplicate to new slide Delete" at bounding box center [179, 103] width 319 height 180
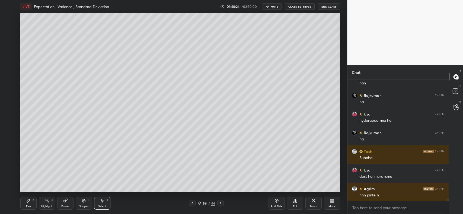
click at [22, 205] on div "Pen P" at bounding box center [28, 203] width 16 height 13
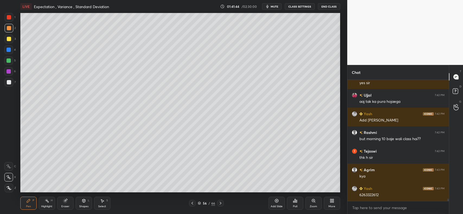
scroll to position [6260, 0]
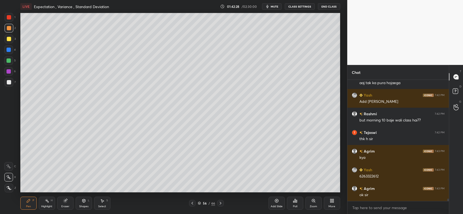
click at [64, 203] on icon at bounding box center [65, 201] width 4 height 4
click at [7, 189] on span "Erase all" at bounding box center [9, 188] width 8 height 4
click at [190, 204] on icon at bounding box center [192, 203] width 4 height 4
click at [221, 203] on icon at bounding box center [220, 203] width 4 height 4
click at [222, 204] on icon at bounding box center [220, 203] width 4 height 4
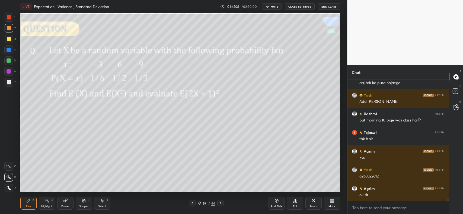
scroll to position [6279, 0]
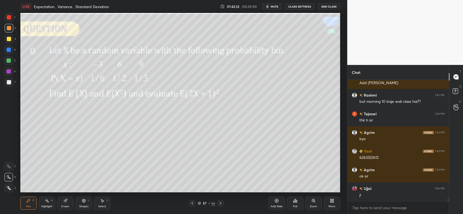
click at [223, 203] on div at bounding box center [220, 203] width 7 height 7
click at [223, 202] on div at bounding box center [220, 203] width 7 height 7
click at [222, 203] on div at bounding box center [220, 203] width 7 height 7
click at [223, 203] on div at bounding box center [220, 203] width 7 height 7
click at [222, 204] on div at bounding box center [220, 203] width 7 height 7
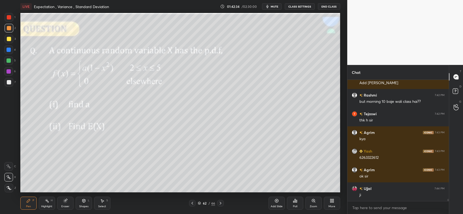
click at [219, 203] on icon at bounding box center [220, 203] width 4 height 4
click at [219, 202] on icon at bounding box center [220, 203] width 4 height 4
click at [218, 204] on icon at bounding box center [220, 203] width 4 height 4
click at [218, 203] on icon at bounding box center [220, 203] width 4 height 4
click at [220, 203] on icon at bounding box center [220, 203] width 4 height 4
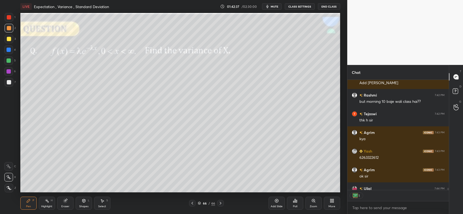
scroll to position [1, 2]
click at [219, 202] on icon at bounding box center [220, 203] width 4 height 4
click at [219, 205] on icon at bounding box center [220, 203] width 4 height 4
click at [221, 203] on icon at bounding box center [220, 203] width 4 height 4
click at [222, 203] on icon at bounding box center [220, 203] width 4 height 4
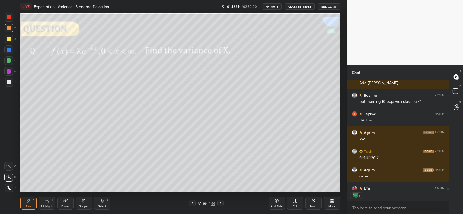
click at [223, 203] on div at bounding box center [220, 203] width 7 height 7
click at [222, 202] on icon at bounding box center [220, 203] width 4 height 4
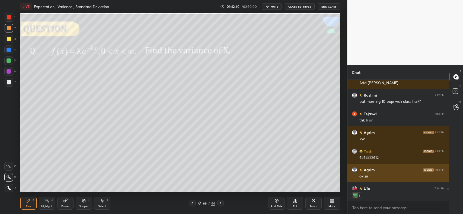
scroll to position [6289, 0]
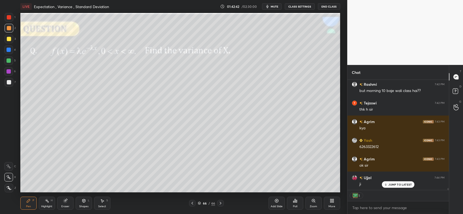
click at [397, 183] on p "JUMP TO LATEST" at bounding box center [399, 184] width 23 height 3
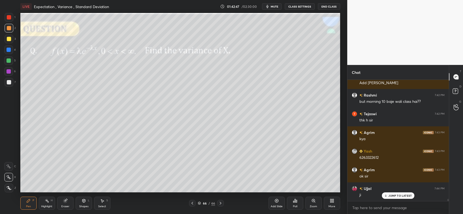
scroll to position [120, 100]
click at [65, 202] on icon at bounding box center [65, 201] width 4 height 4
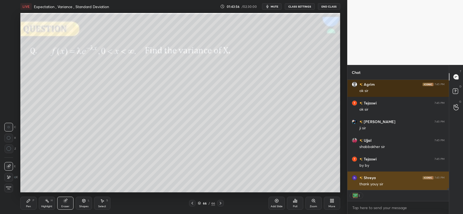
scroll to position [6570, 0]
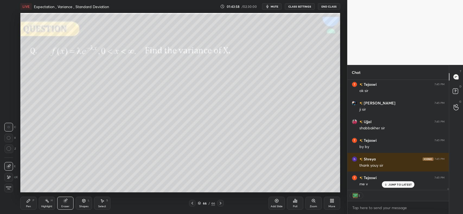
click at [404, 186] on p "JUMP TO LATEST" at bounding box center [399, 184] width 23 height 3
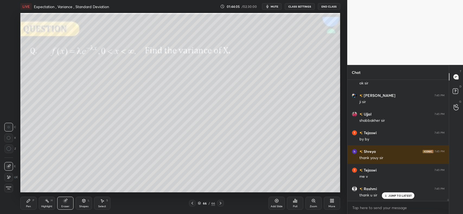
scroll to position [6596, 0]
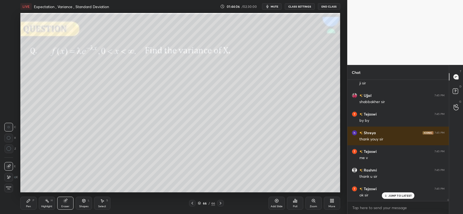
click at [328, 4] on button "End Class" at bounding box center [329, 6] width 22 height 7
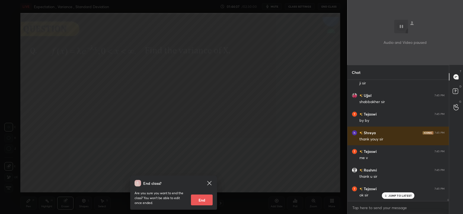
click at [199, 199] on button "End" at bounding box center [202, 200] width 22 height 11
type textarea "x"
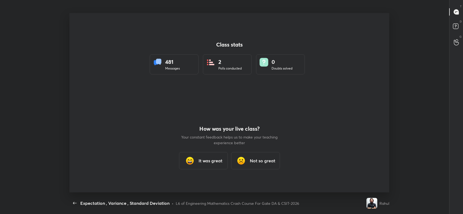
scroll to position [0, 0]
click at [197, 162] on div "It was great" at bounding box center [203, 160] width 49 height 17
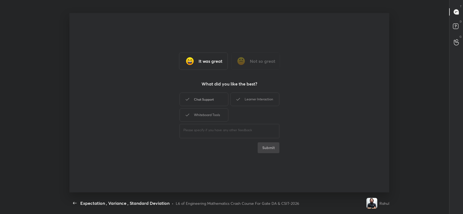
click at [195, 99] on div "Chat Support" at bounding box center [203, 100] width 49 height 14
click at [203, 112] on div "Whiteboard Tools" at bounding box center [203, 115] width 49 height 14
click at [262, 106] on div "Learner Interaction" at bounding box center [254, 100] width 49 height 14
click at [266, 144] on button "Submit" at bounding box center [268, 148] width 22 height 11
